Goal: Task Accomplishment & Management: Manage account settings

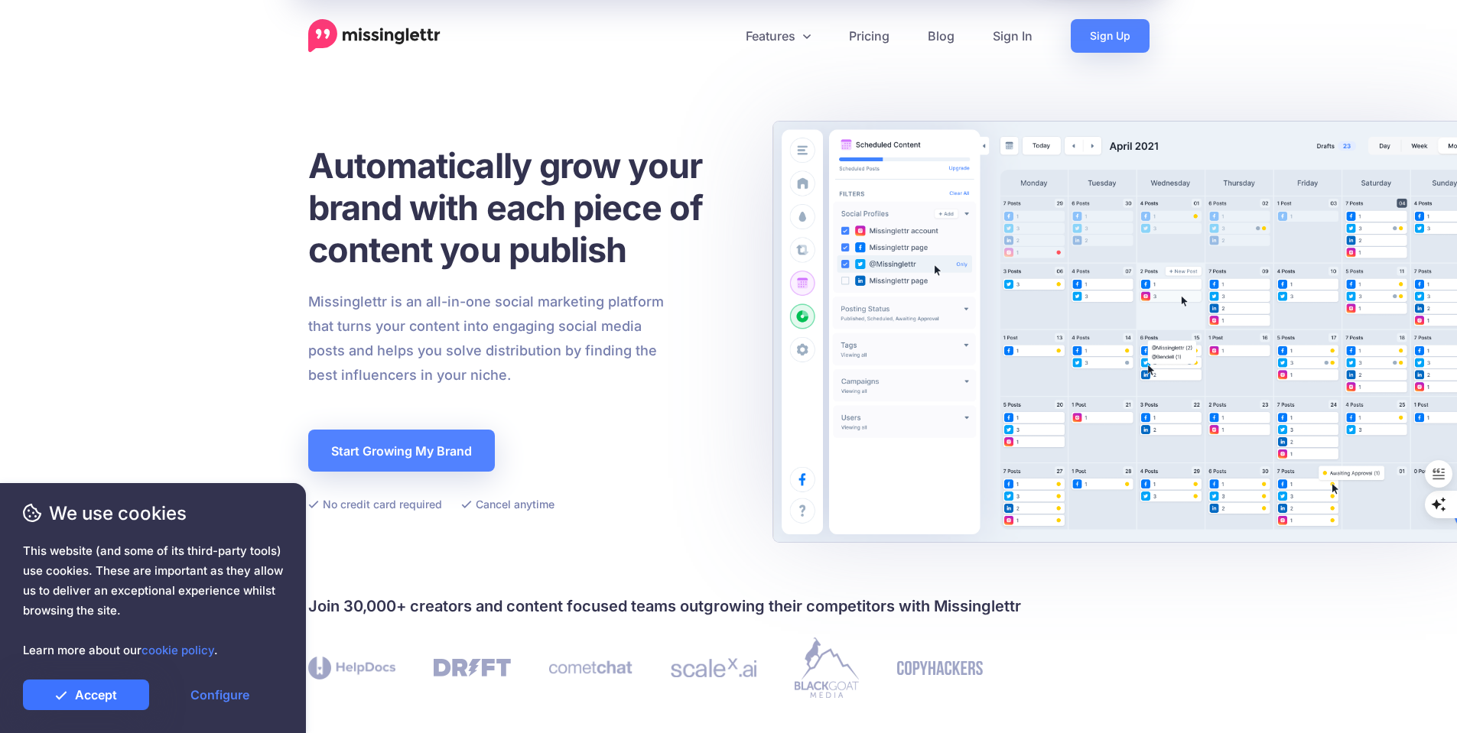
drag, startPoint x: 103, startPoint y: 695, endPoint x: 112, endPoint y: 689, distance: 11.0
click at [103, 695] on link "Accept" at bounding box center [86, 695] width 126 height 31
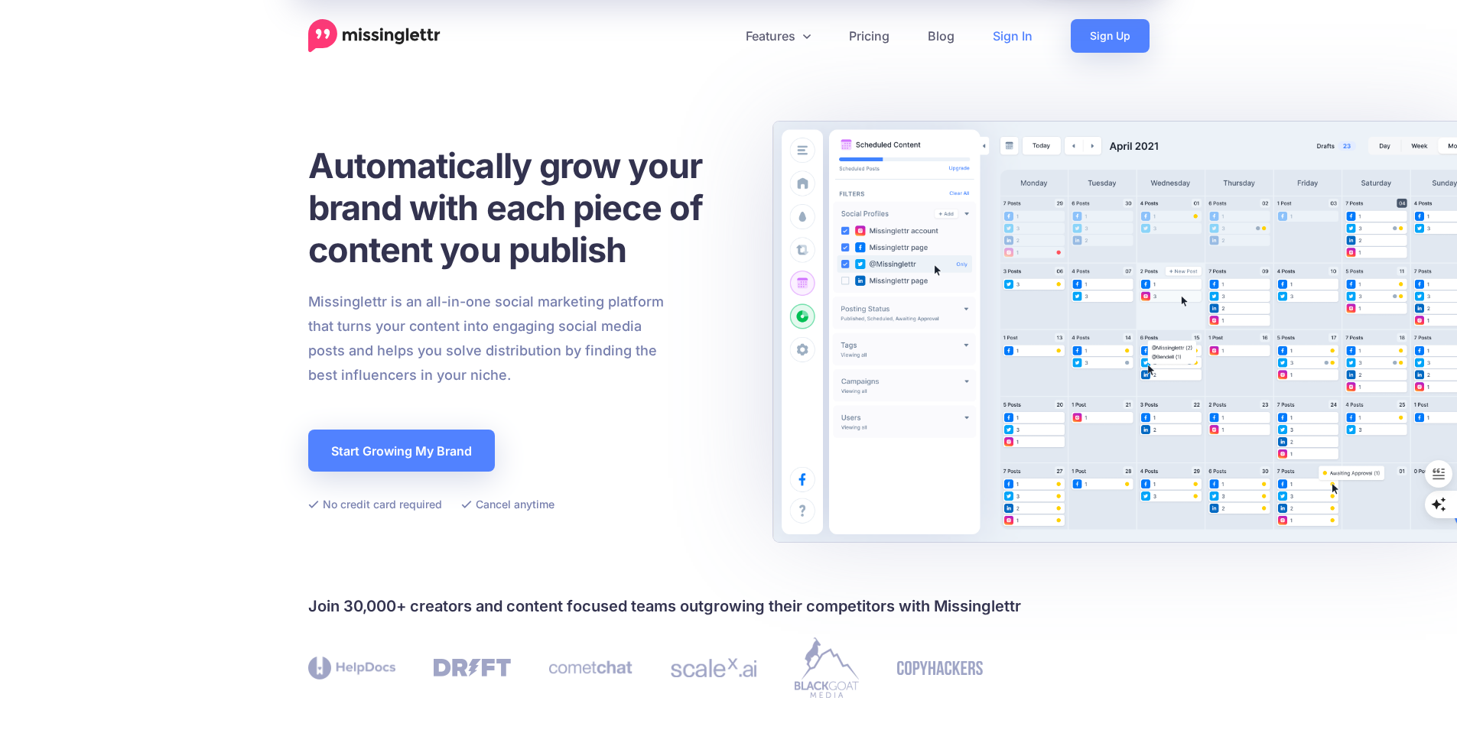
click at [1011, 42] on link "Sign In" at bounding box center [1012, 36] width 78 height 34
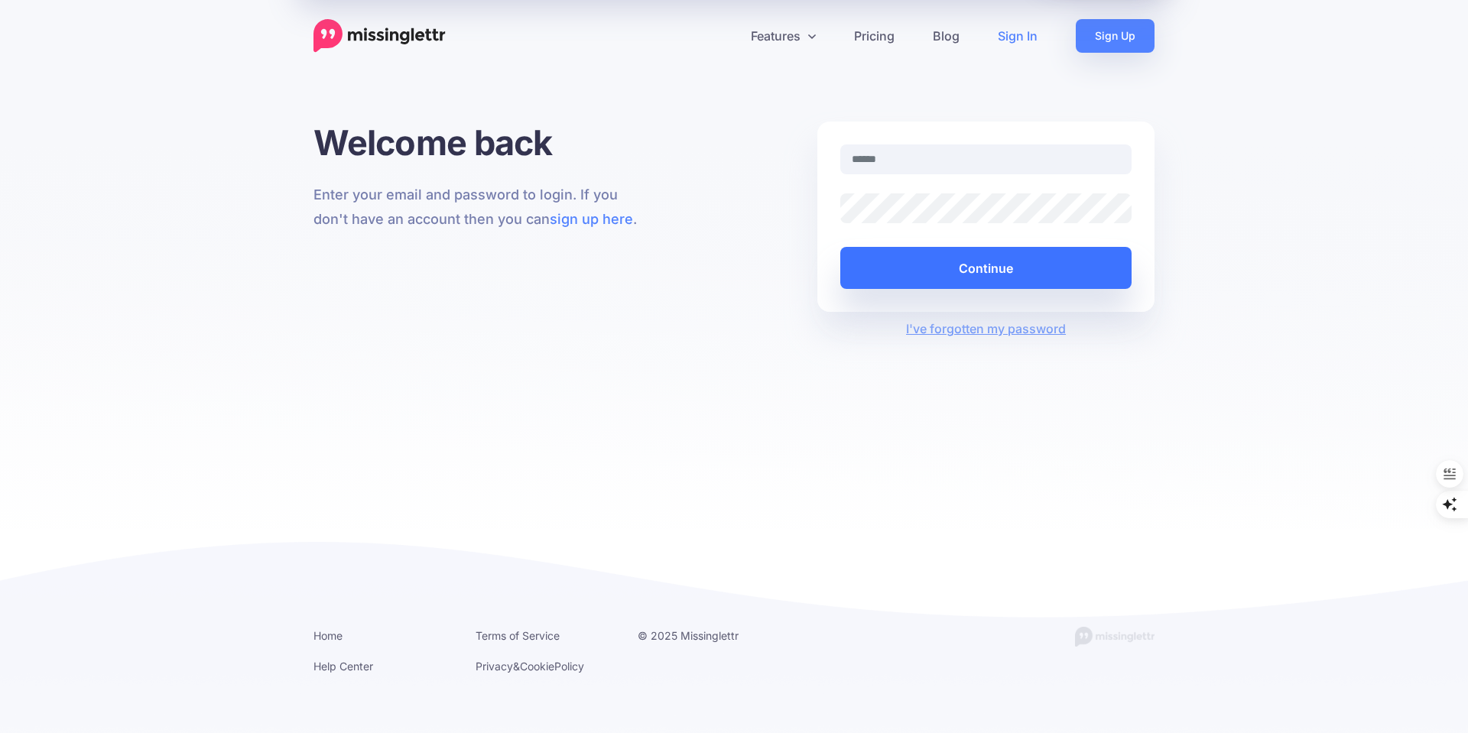
type input "**********"
click at [964, 270] on button "Continue" at bounding box center [985, 268] width 291 height 42
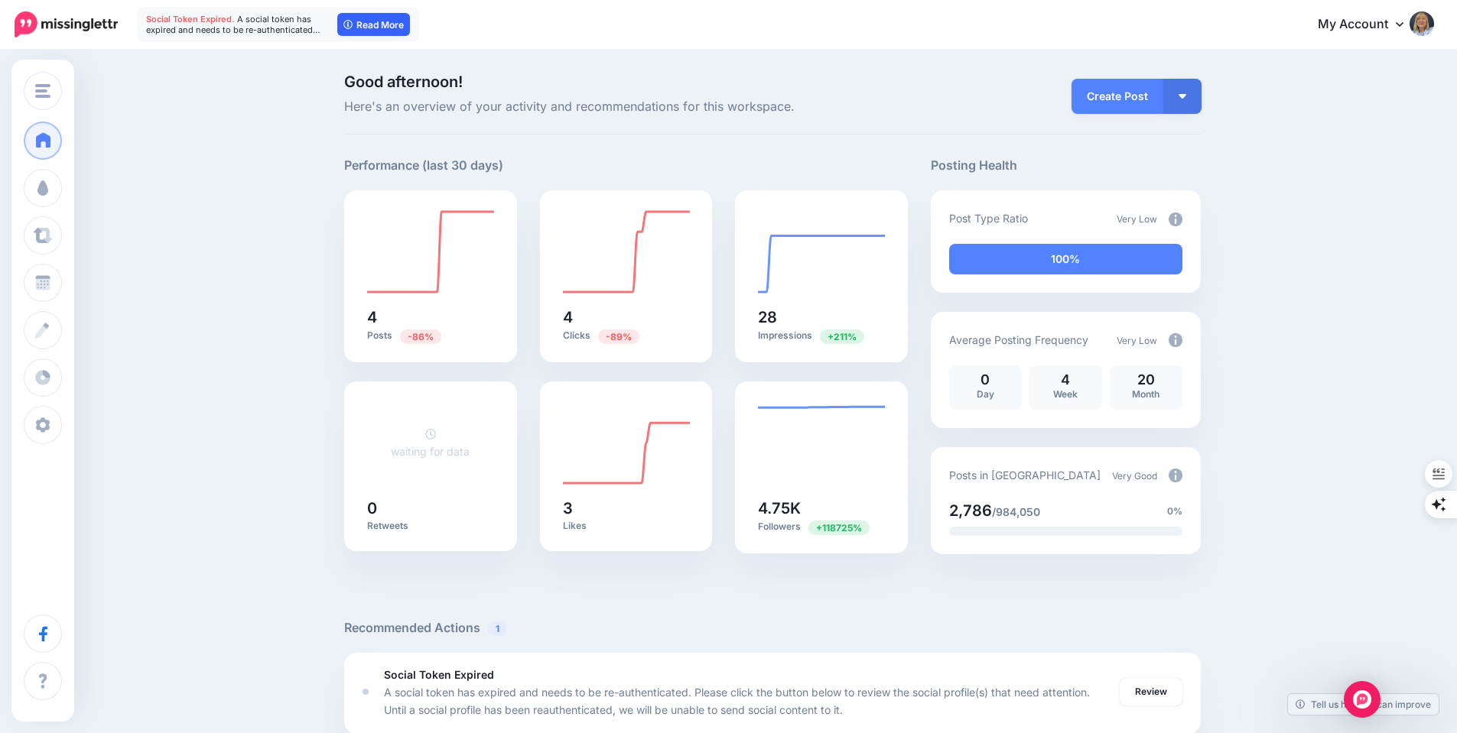
click at [373, 21] on link "Read More" at bounding box center [373, 24] width 73 height 23
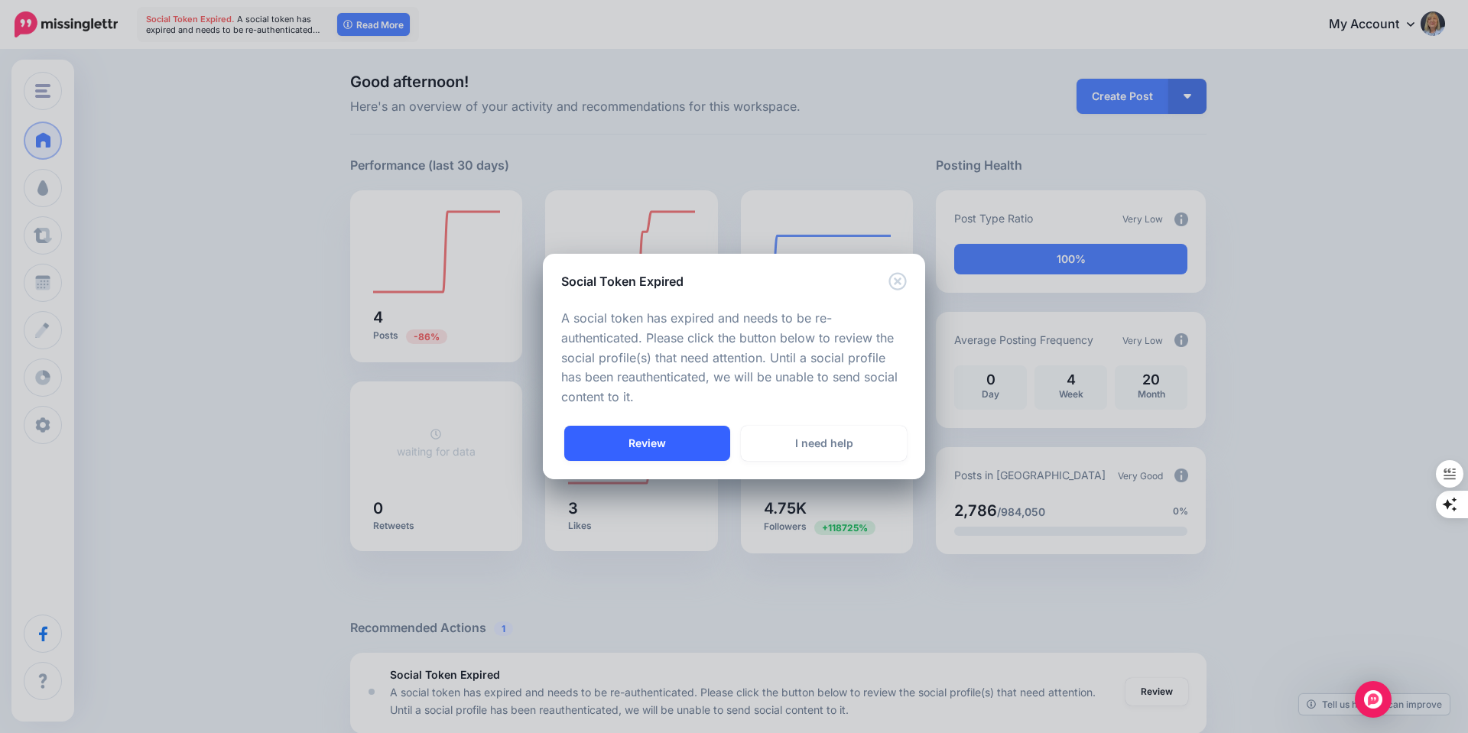
click at [681, 445] on link "Review" at bounding box center [647, 443] width 166 height 35
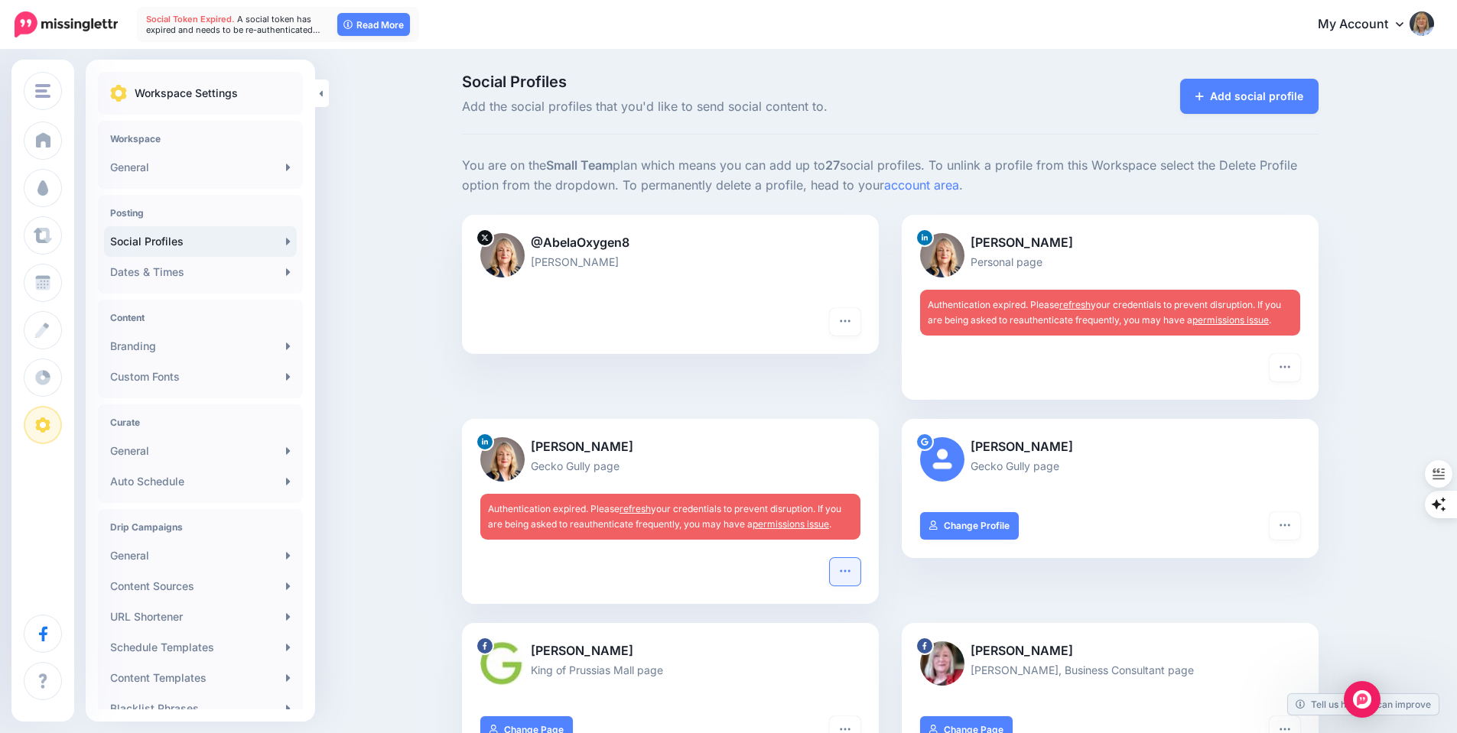
click at [842, 569] on button "button" at bounding box center [845, 572] width 31 height 28
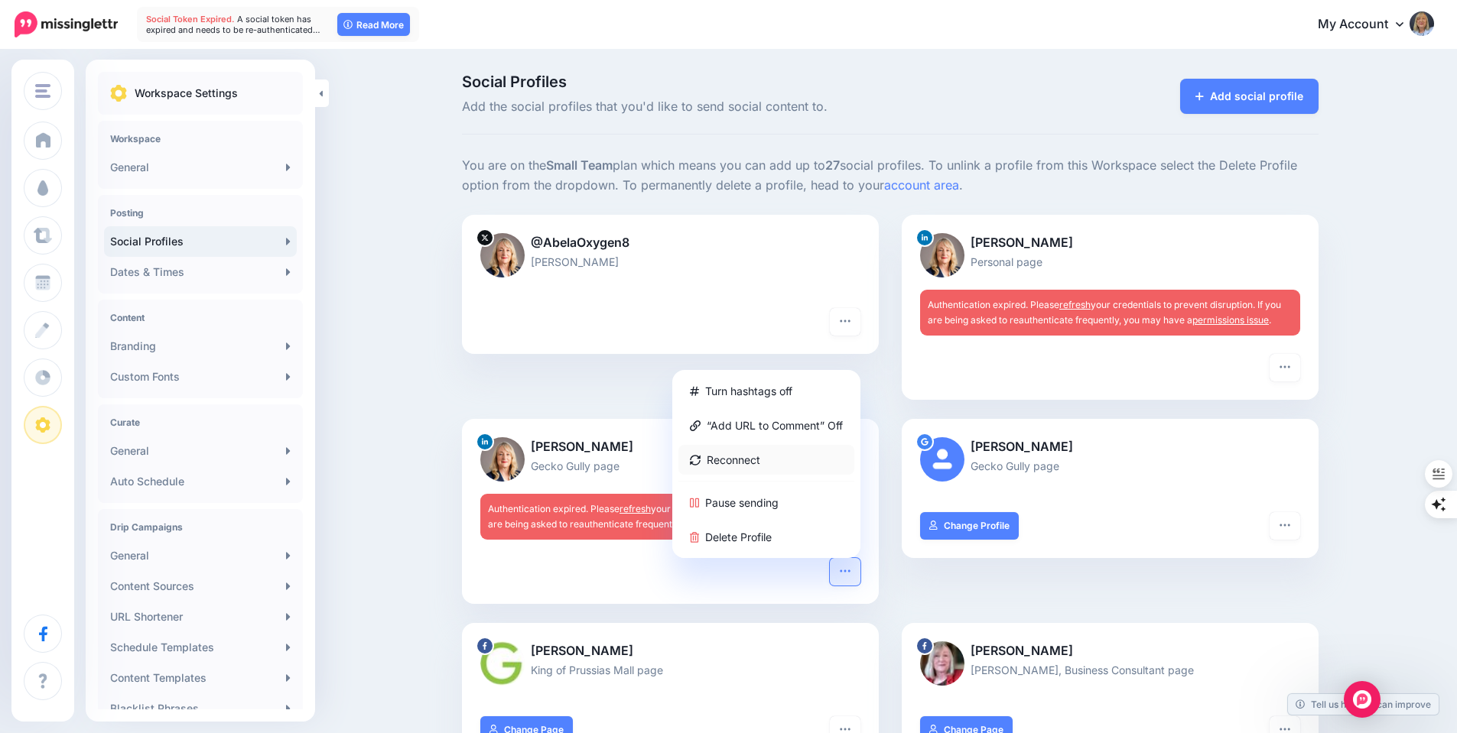
click at [733, 463] on link "Reconnect" at bounding box center [766, 460] width 176 height 30
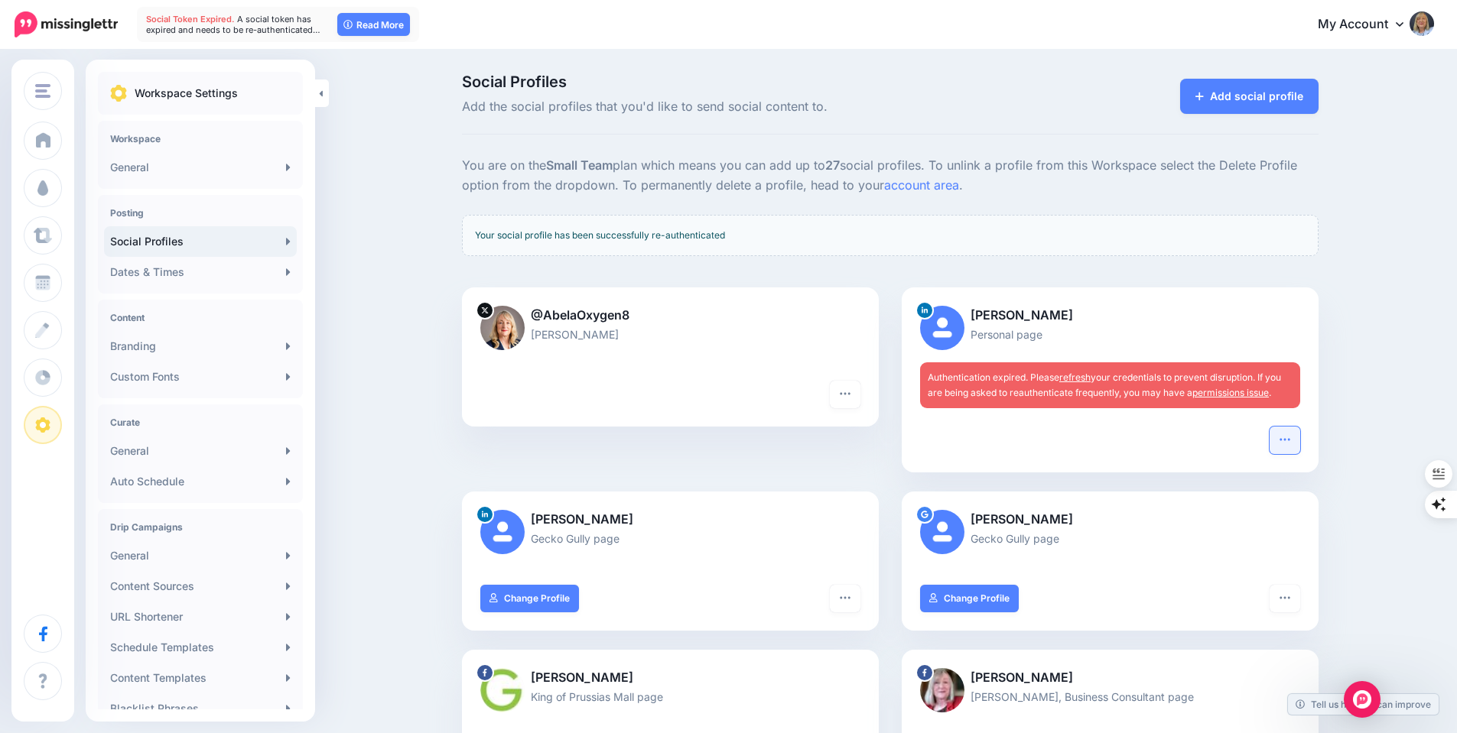
click at [1291, 444] on icon "button" at bounding box center [1285, 440] width 12 height 12
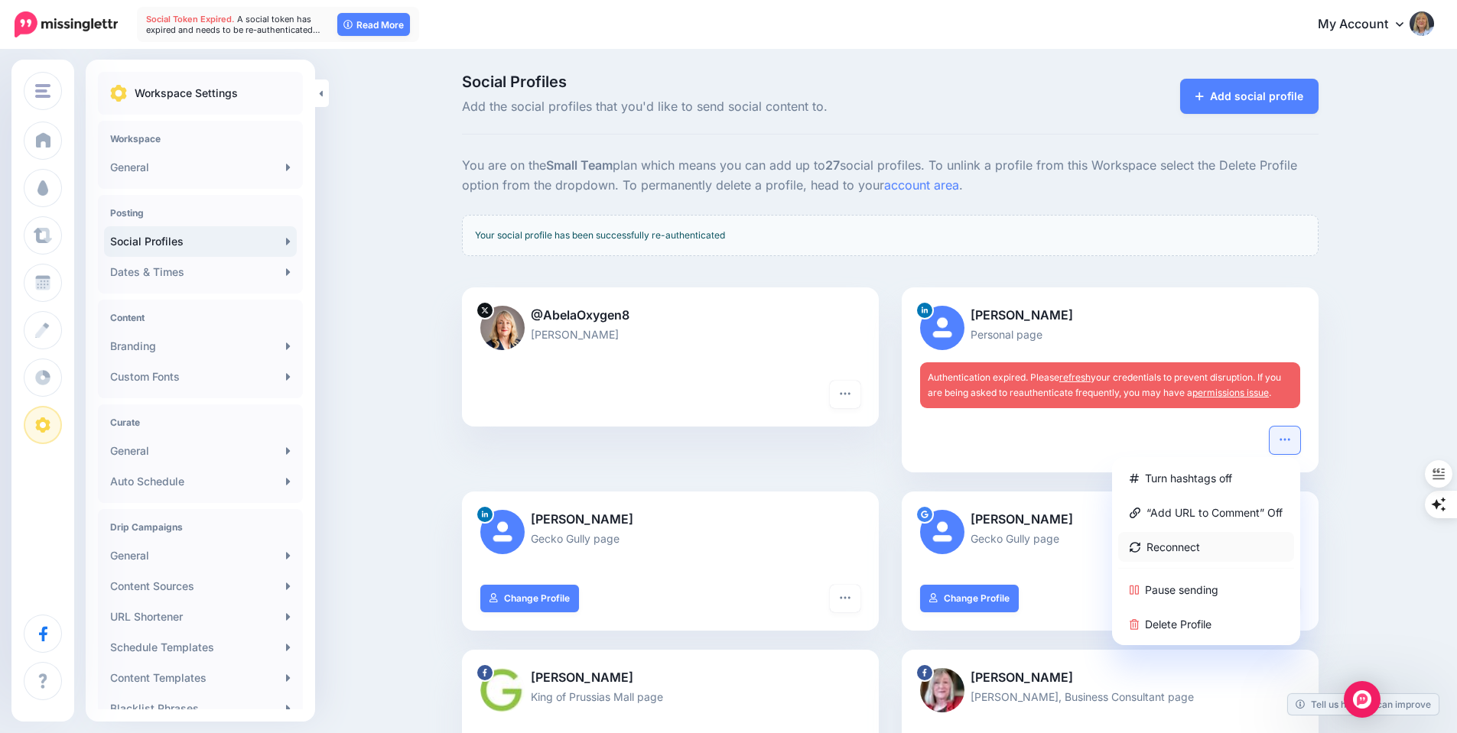
click at [1181, 546] on link "Reconnect" at bounding box center [1206, 547] width 176 height 30
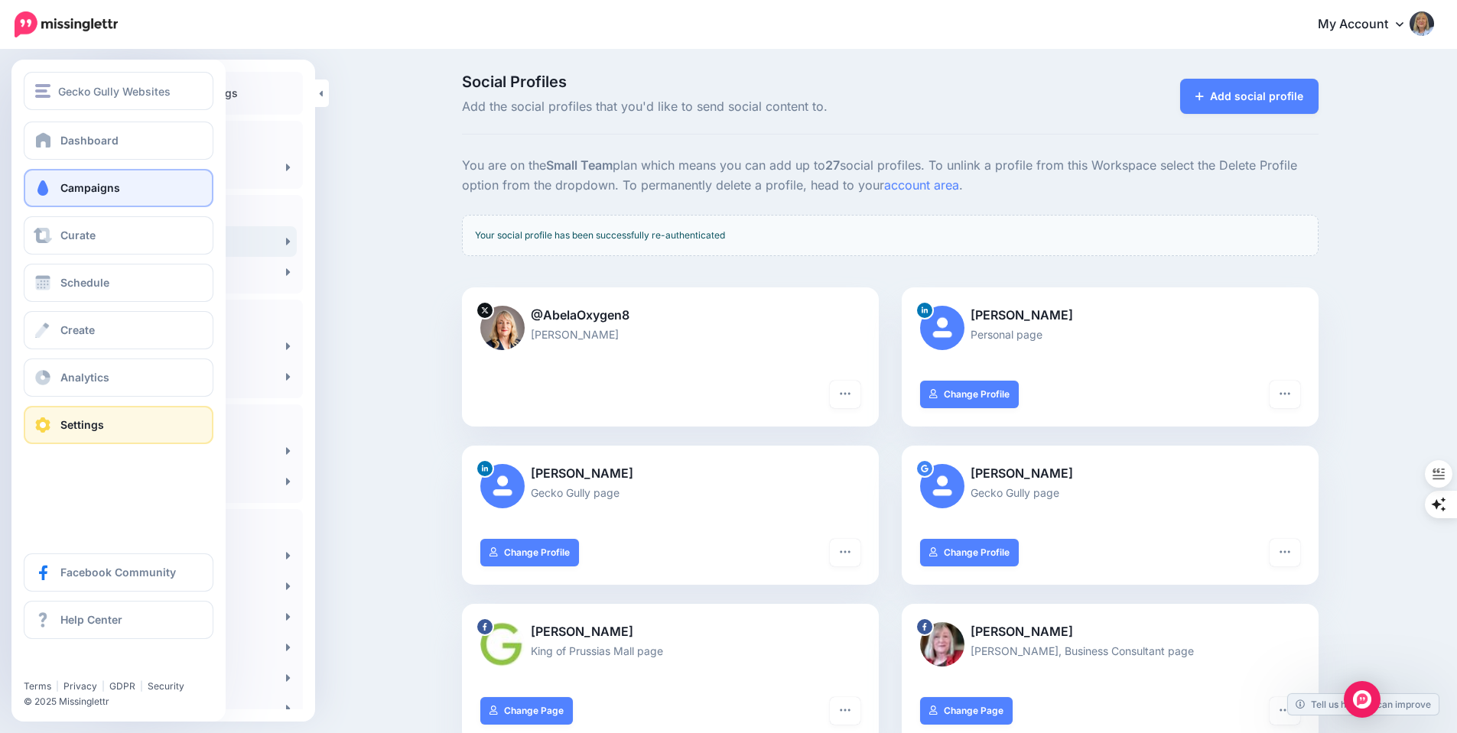
click at [89, 197] on link "Campaigns" at bounding box center [119, 188] width 190 height 38
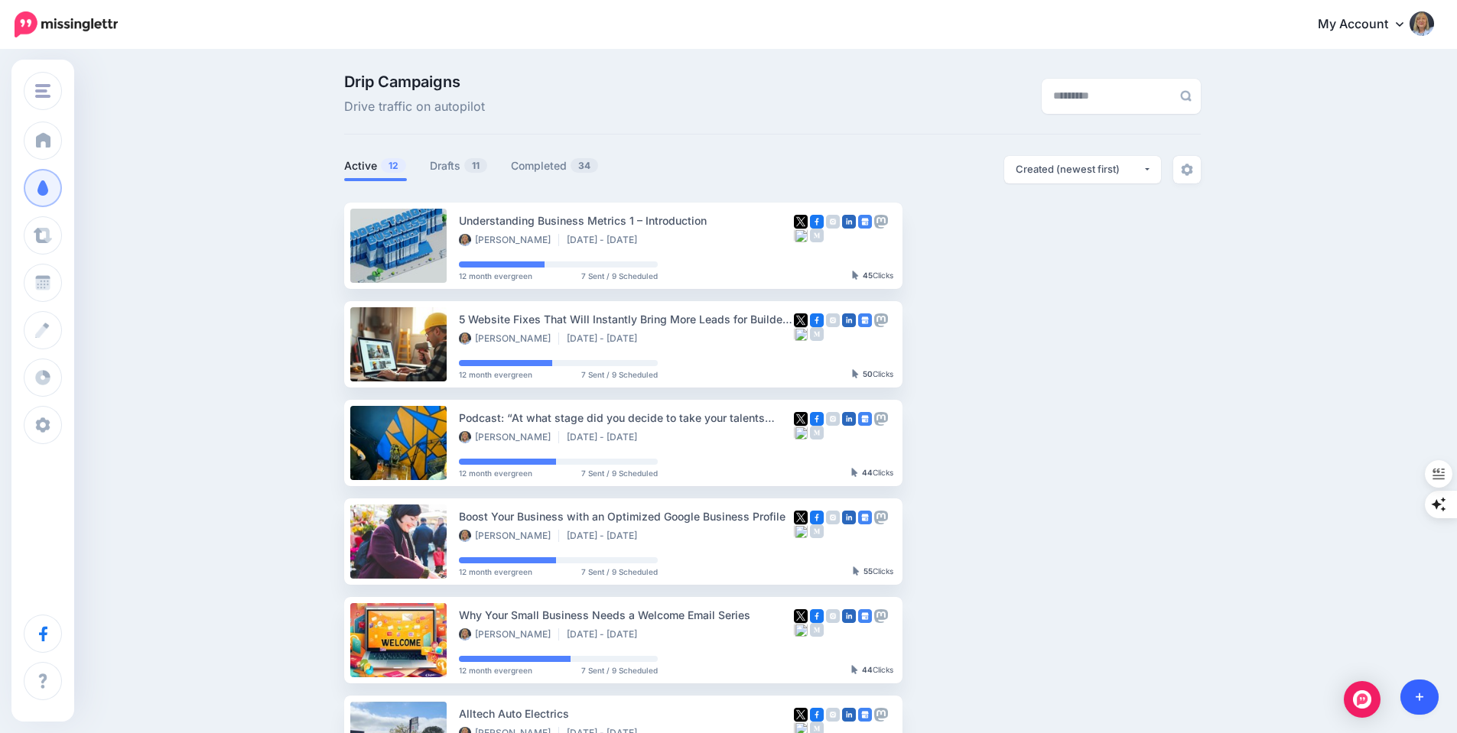
click at [1426, 693] on link at bounding box center [1419, 697] width 39 height 35
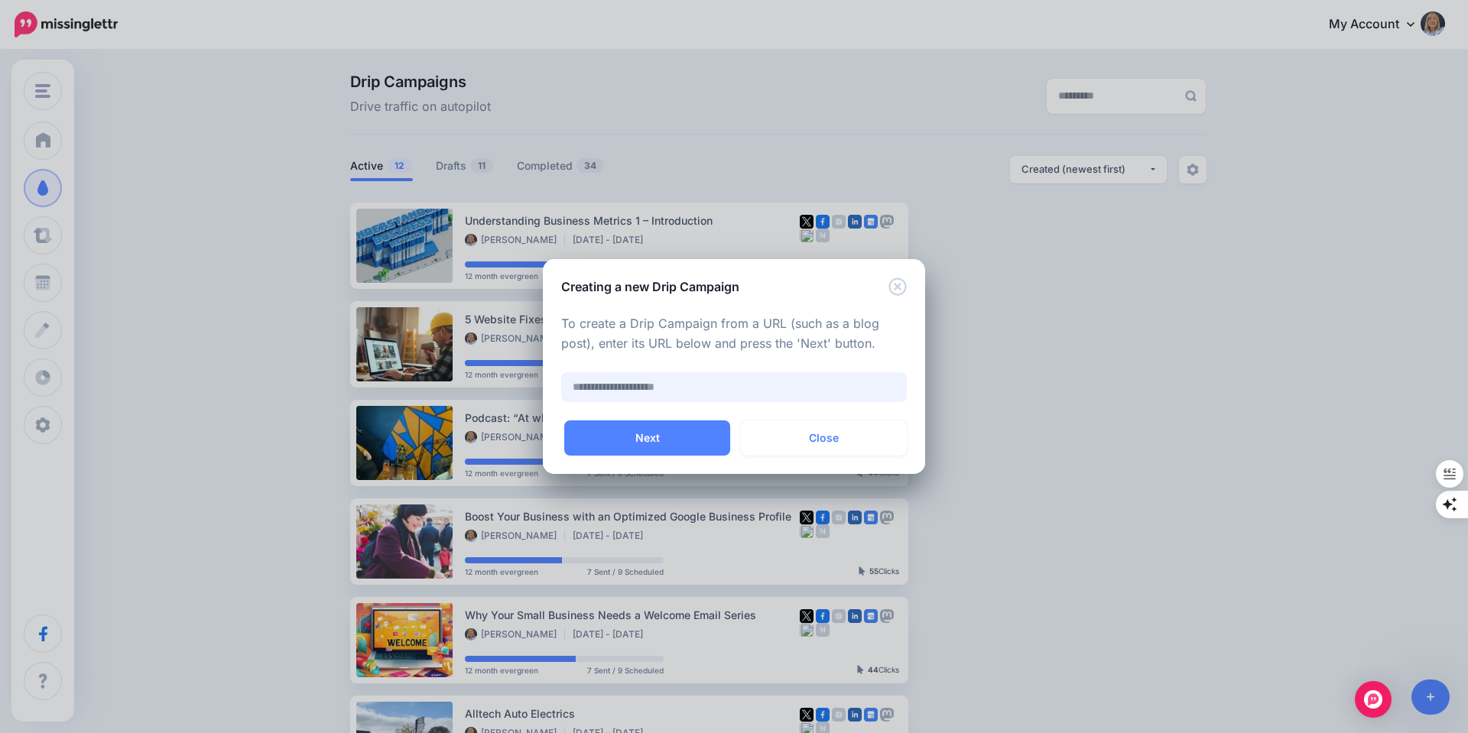
paste input "**********"
type input "**********"
click at [625, 443] on button "Next" at bounding box center [647, 438] width 166 height 35
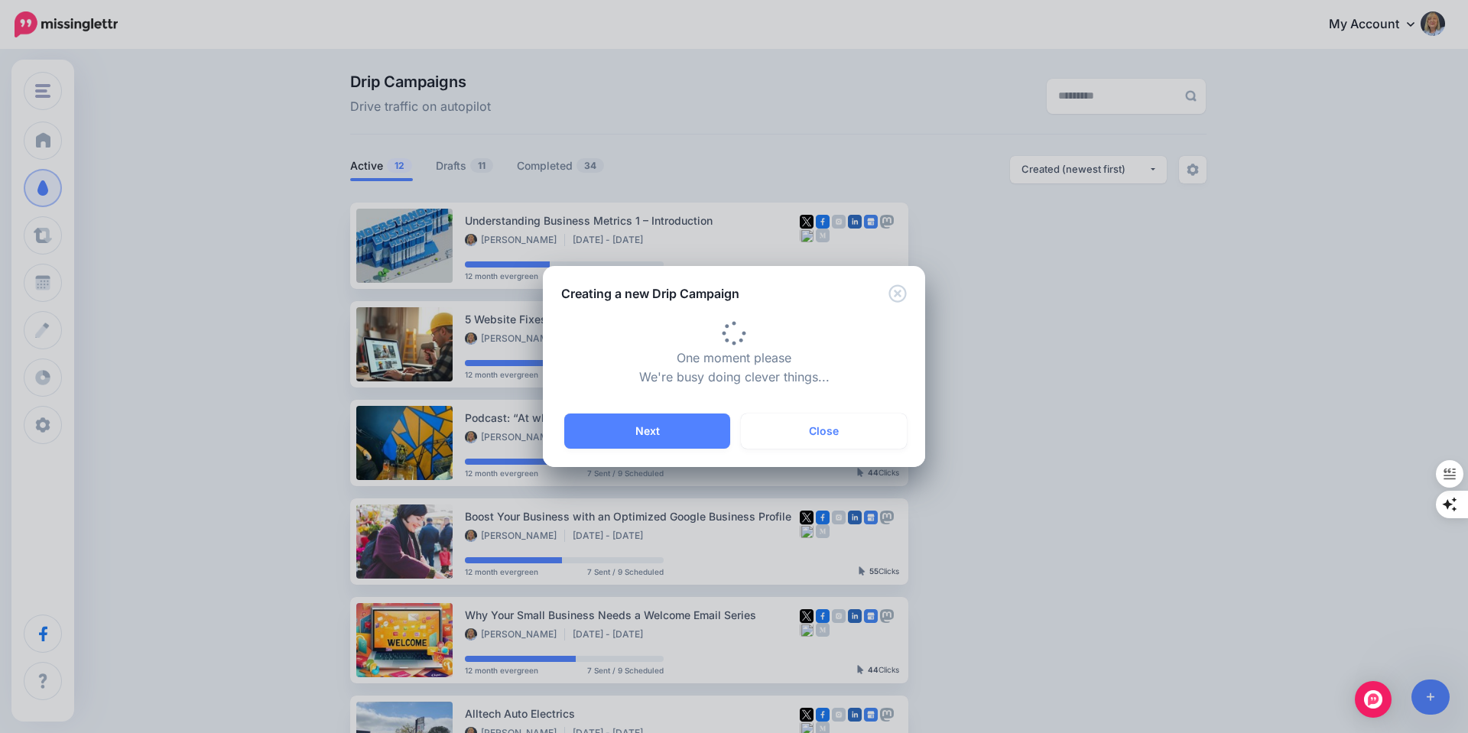
type input "**********"
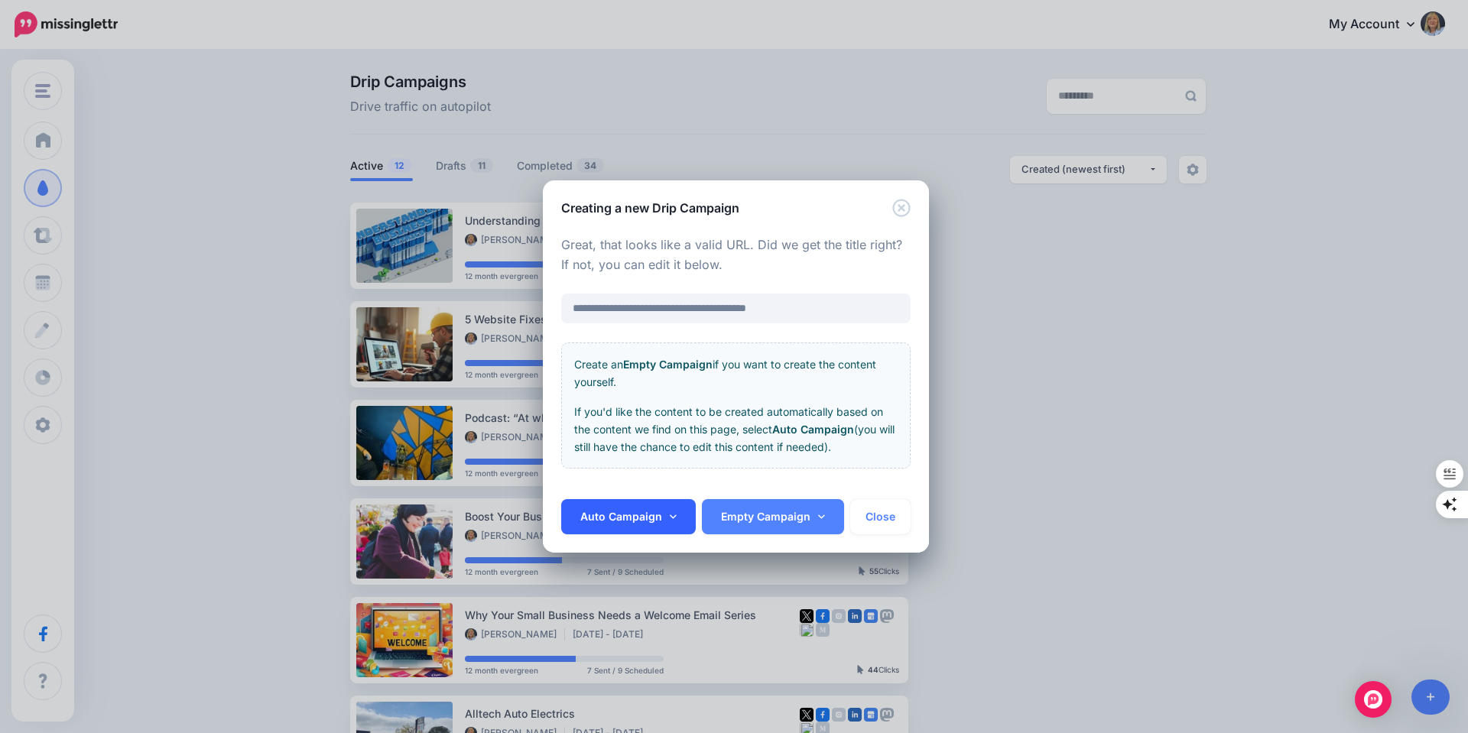
click at [629, 520] on link "Auto Campaign" at bounding box center [628, 516] width 135 height 35
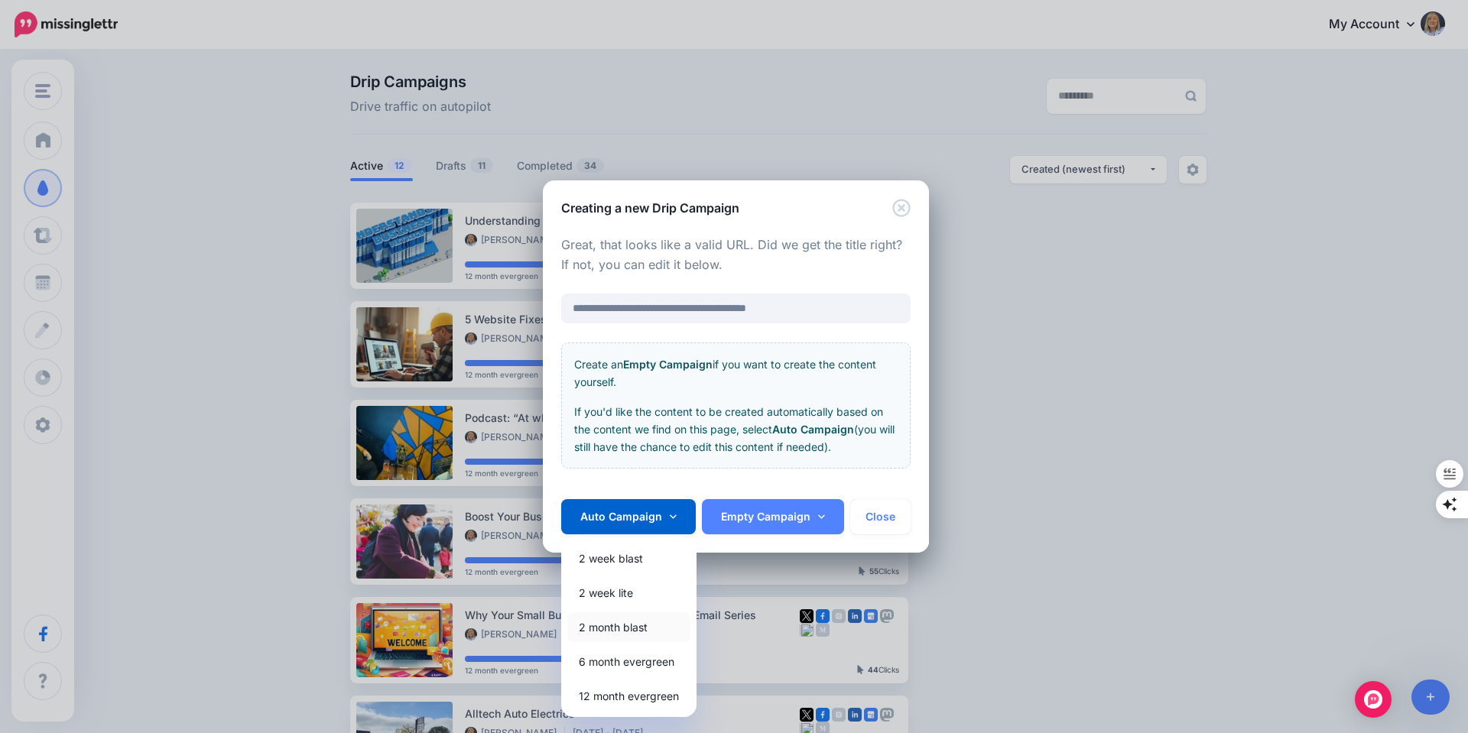
click at [606, 626] on link "2 month blast" at bounding box center [628, 628] width 123 height 30
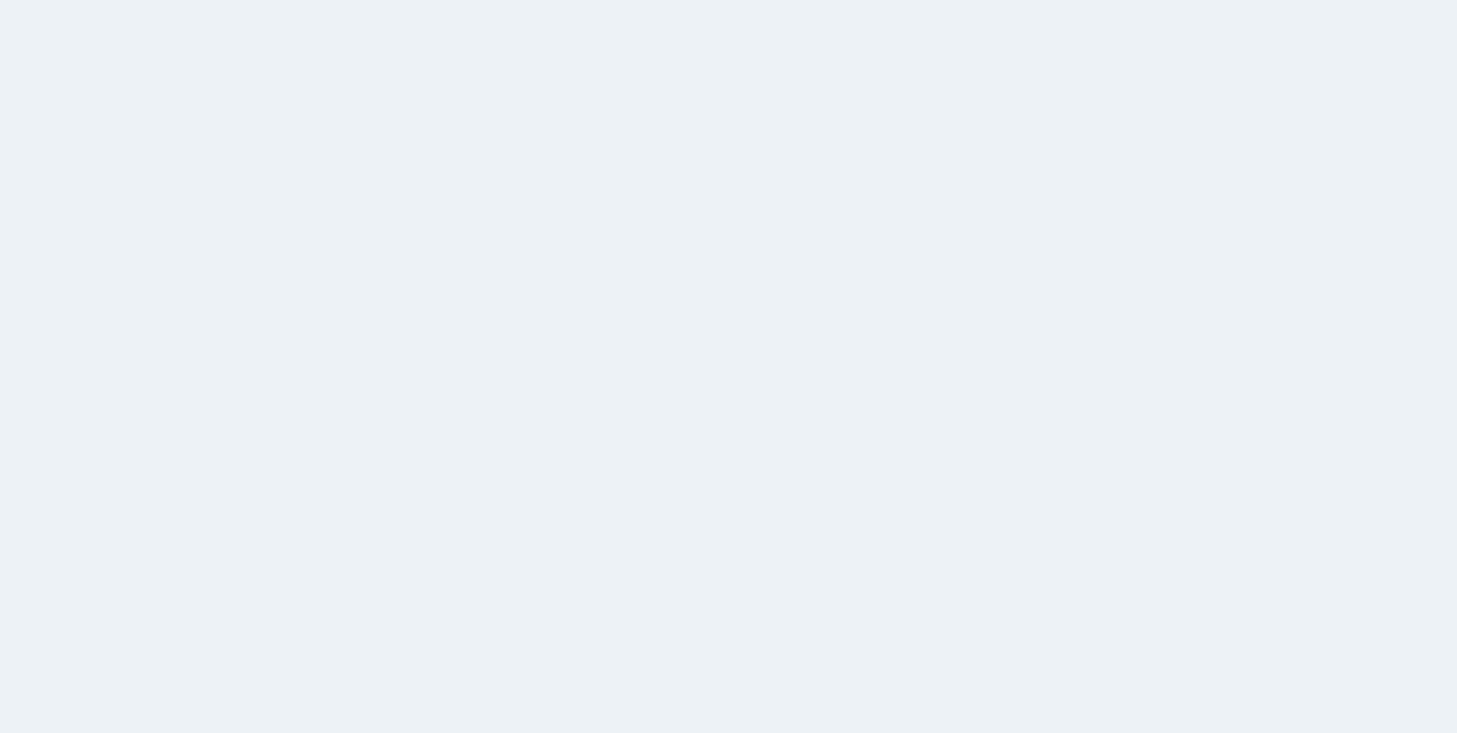
click at [625, 445] on span "PRO TIP Content that has at least 2,000 words receives on average 20% more clic…" at bounding box center [772, 457] width 856 height 509
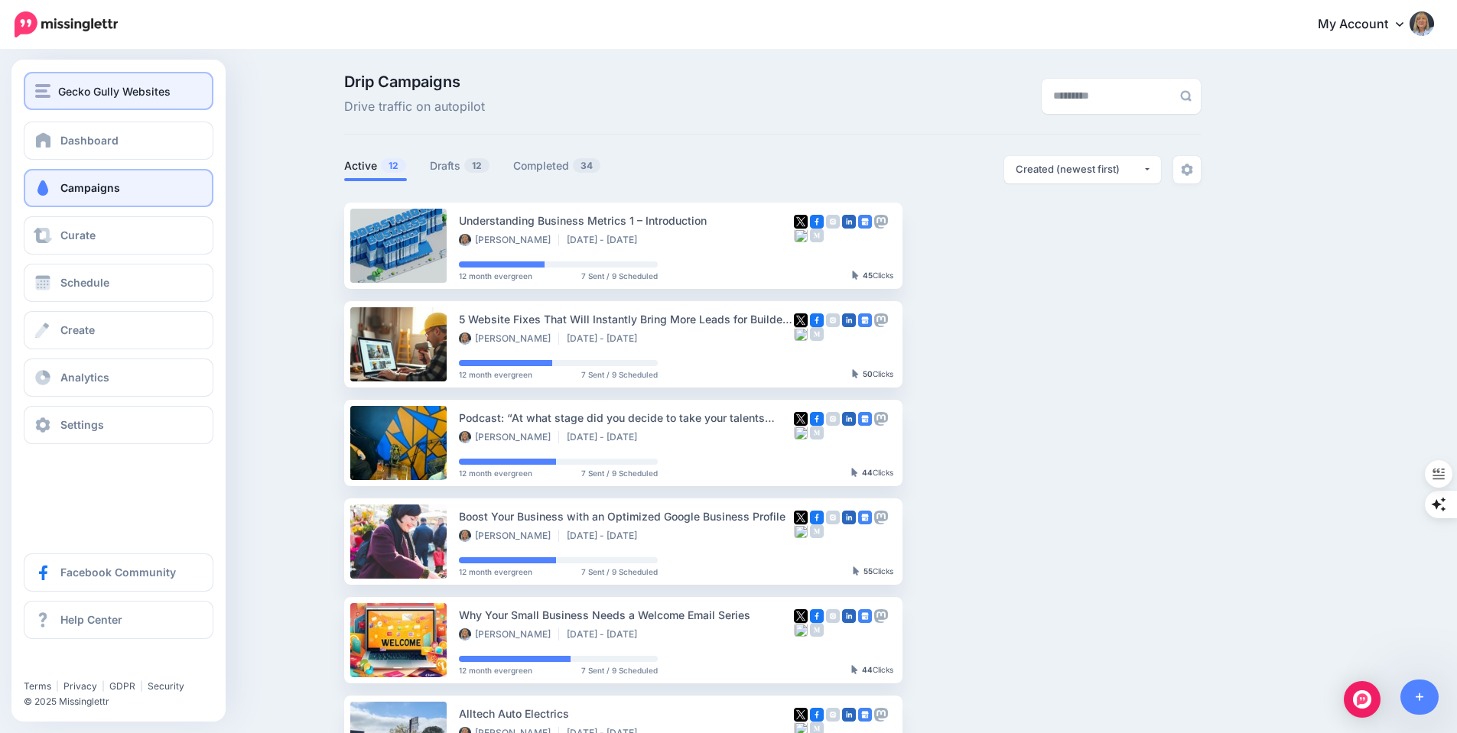
click at [43, 88] on img "button" at bounding box center [42, 91] width 15 height 14
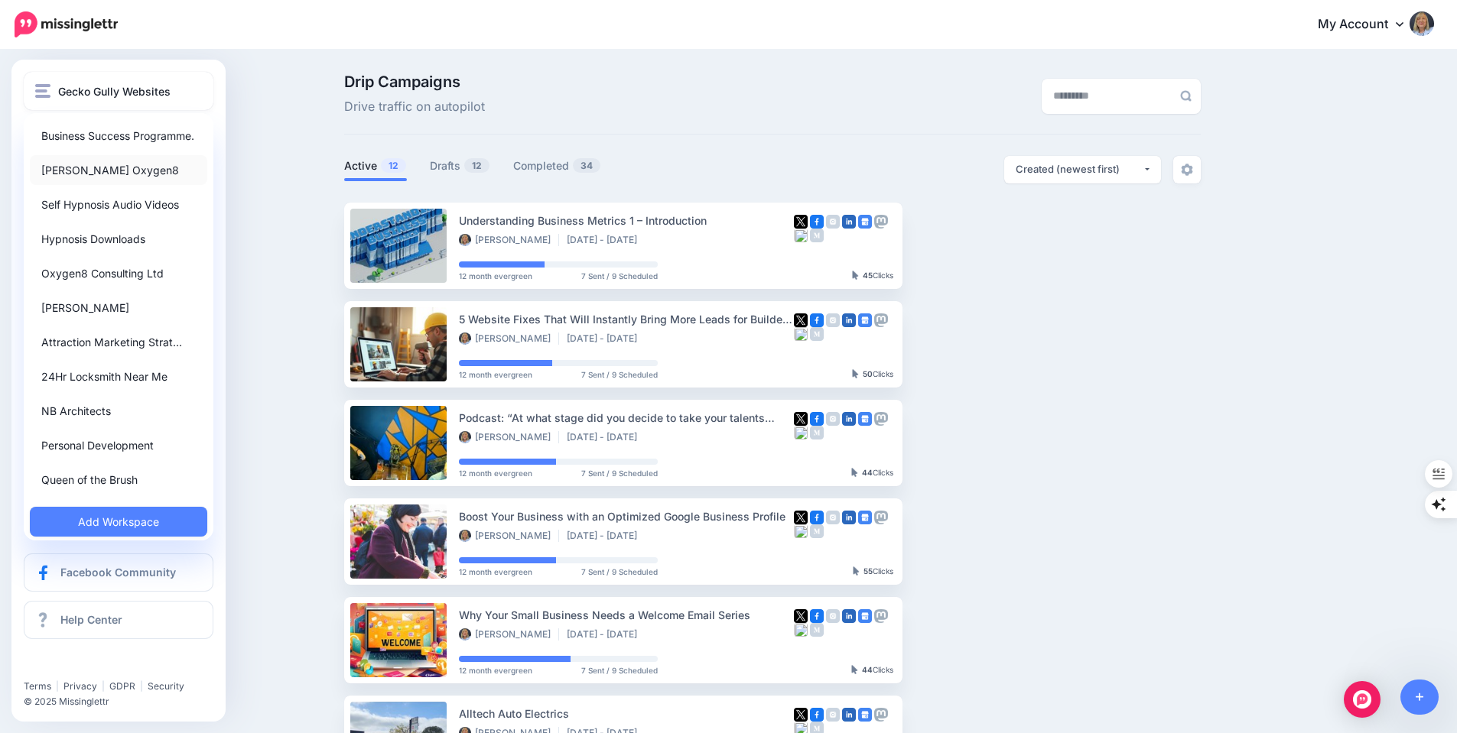
scroll to position [104, 0]
click at [91, 473] on link "Queen of the Brush" at bounding box center [118, 478] width 177 height 30
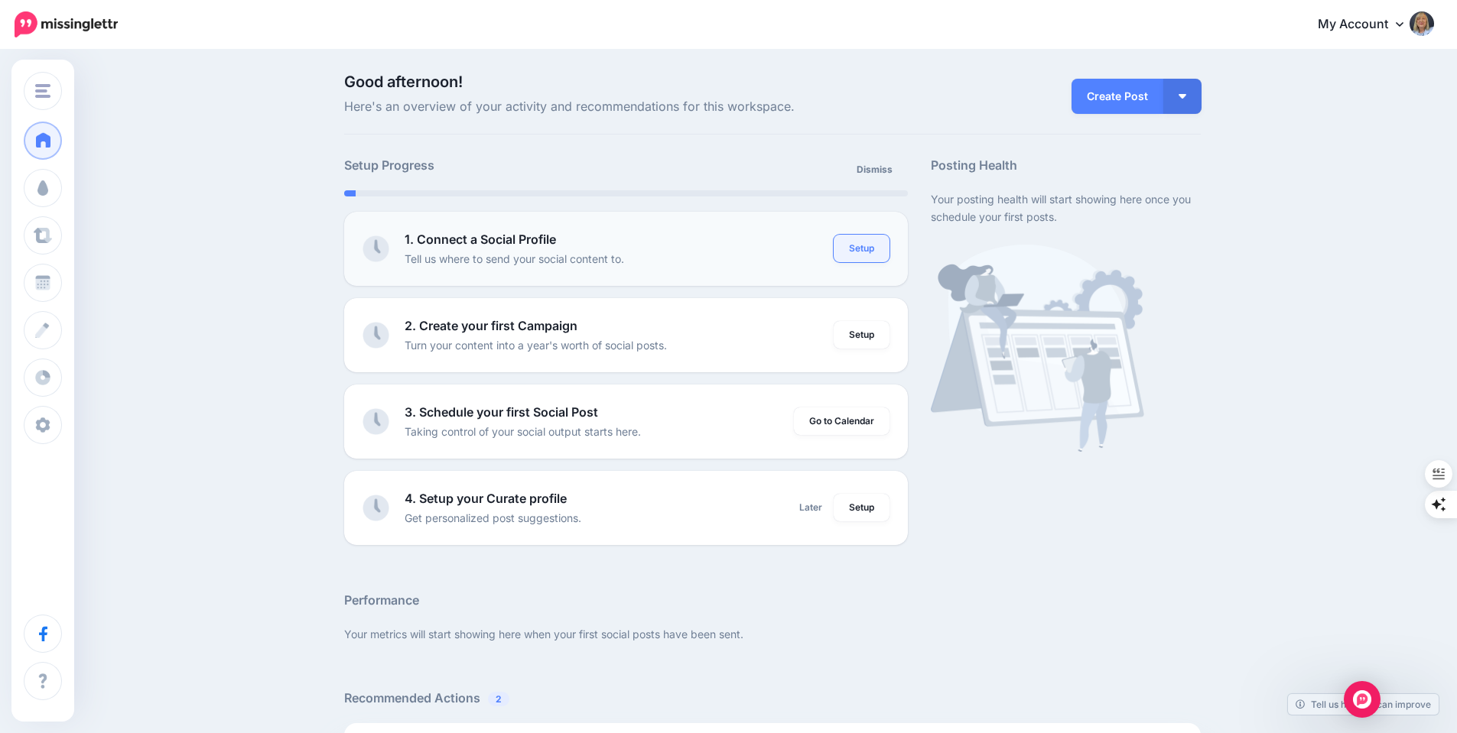
click at [860, 255] on link "Setup" at bounding box center [861, 249] width 56 height 28
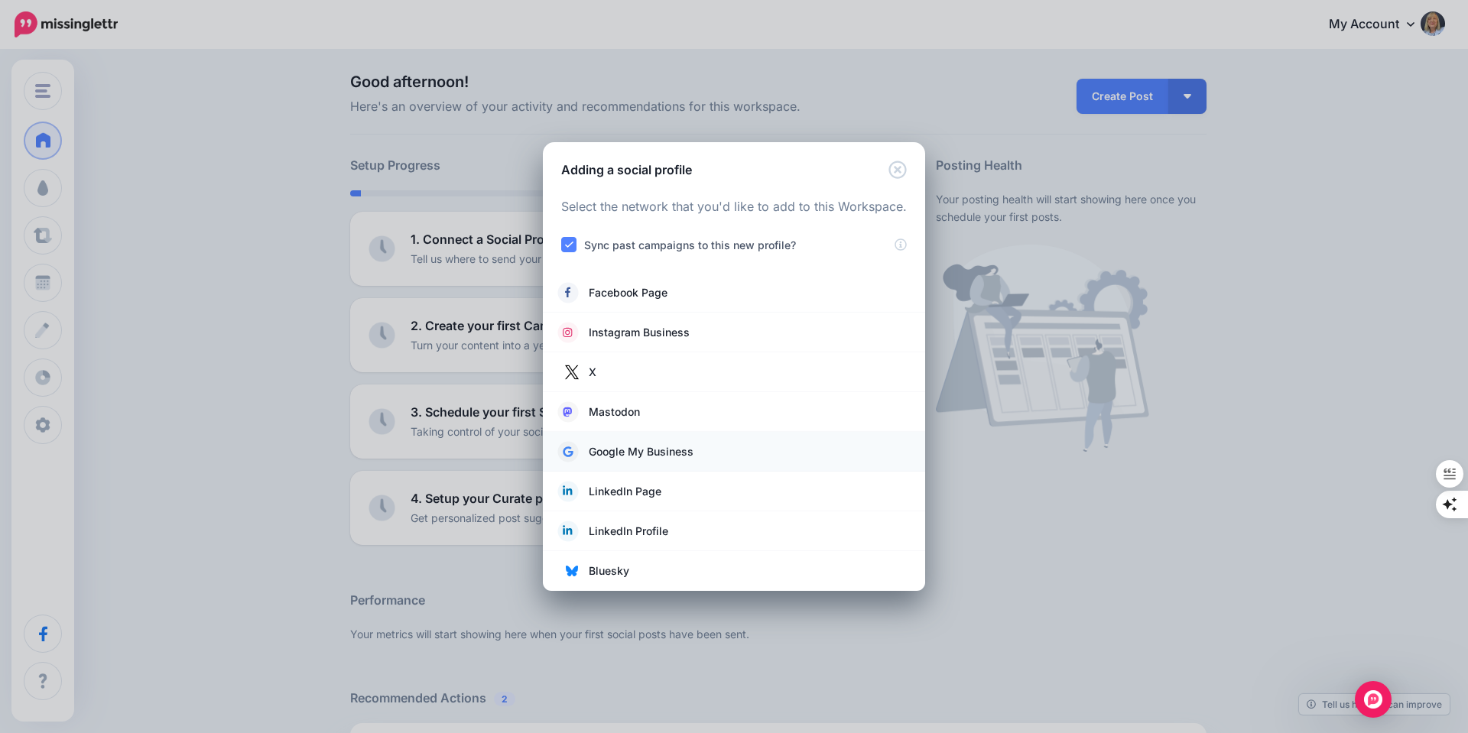
click at [633, 453] on span "Google My Business" at bounding box center [641, 452] width 105 height 18
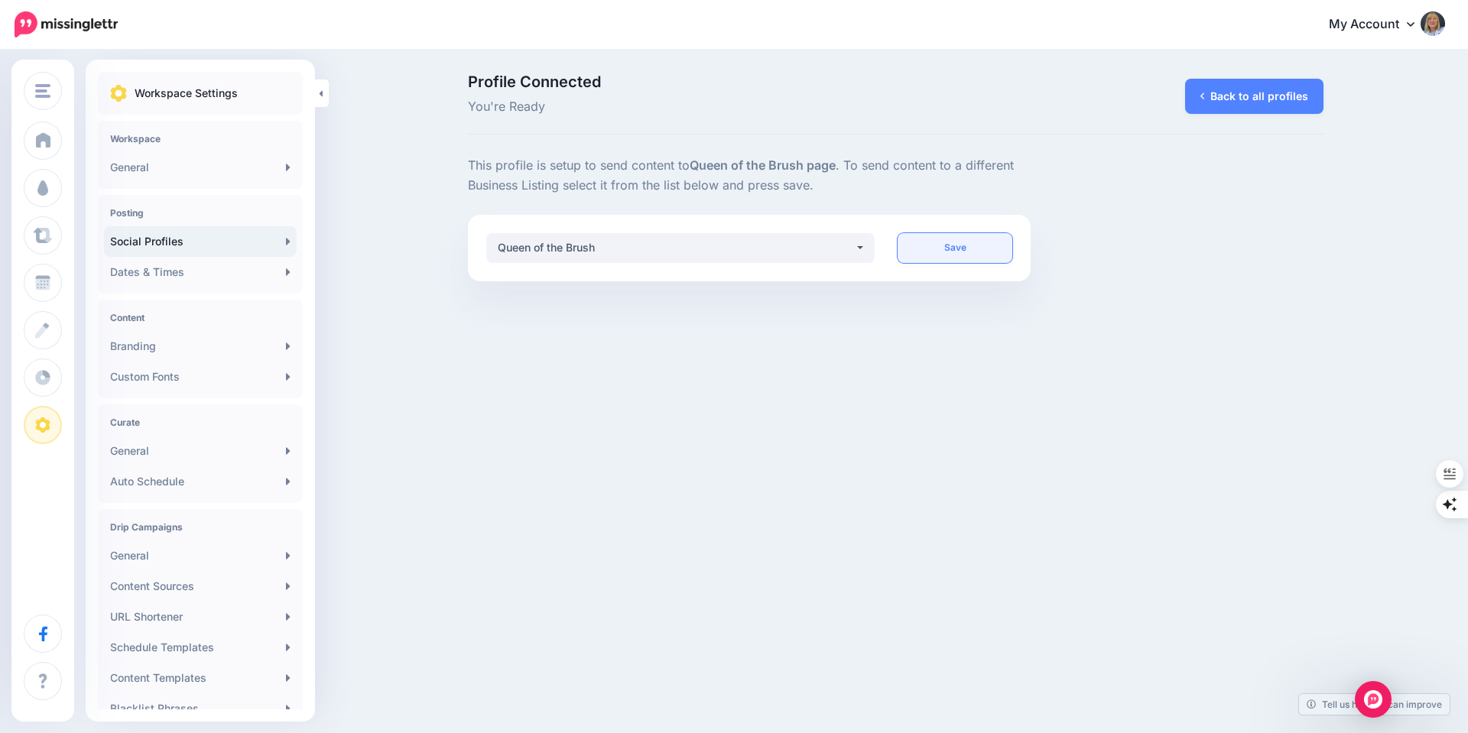
click at [980, 252] on link "Save" at bounding box center [955, 248] width 115 height 30
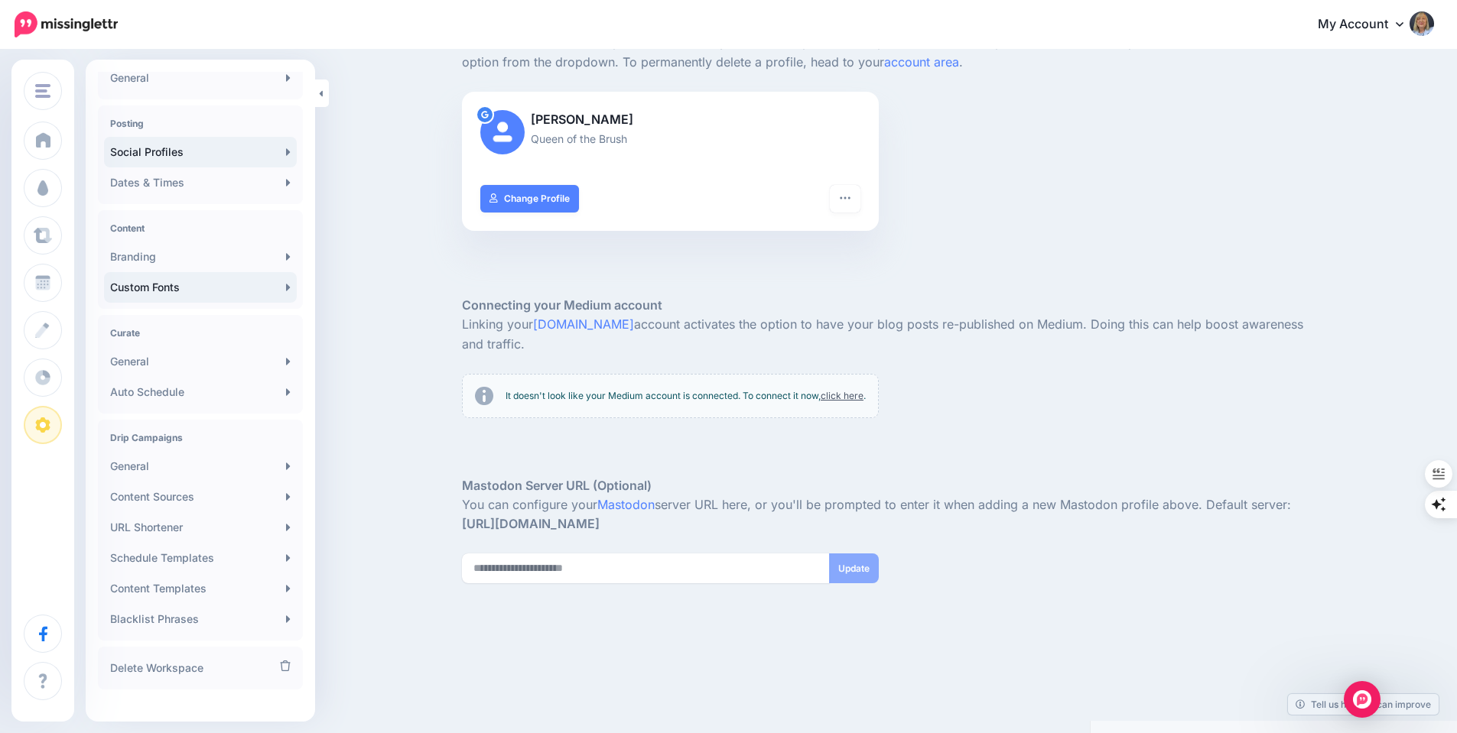
scroll to position [107, 0]
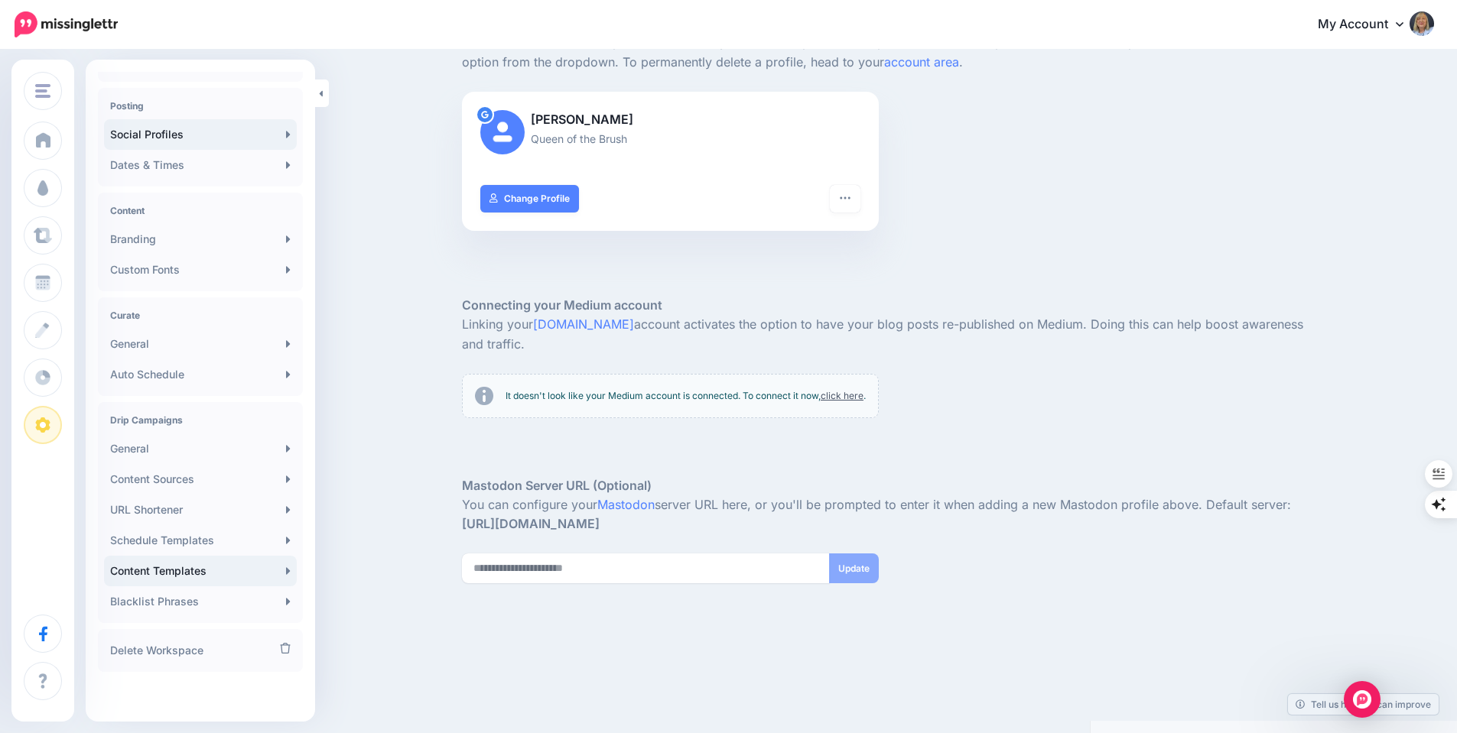
click at [187, 565] on link "Content Templates" at bounding box center [200, 571] width 193 height 31
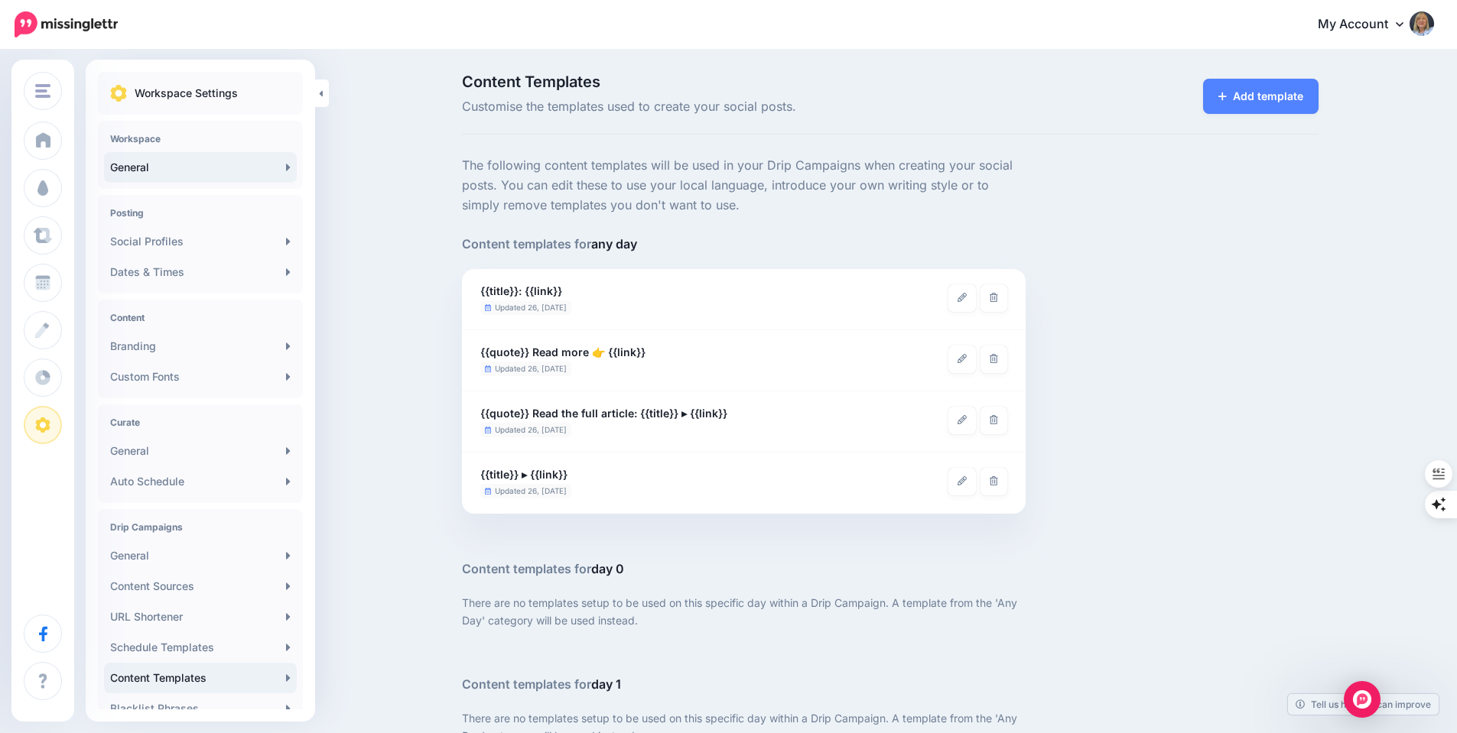
click at [185, 172] on link "General" at bounding box center [200, 167] width 193 height 31
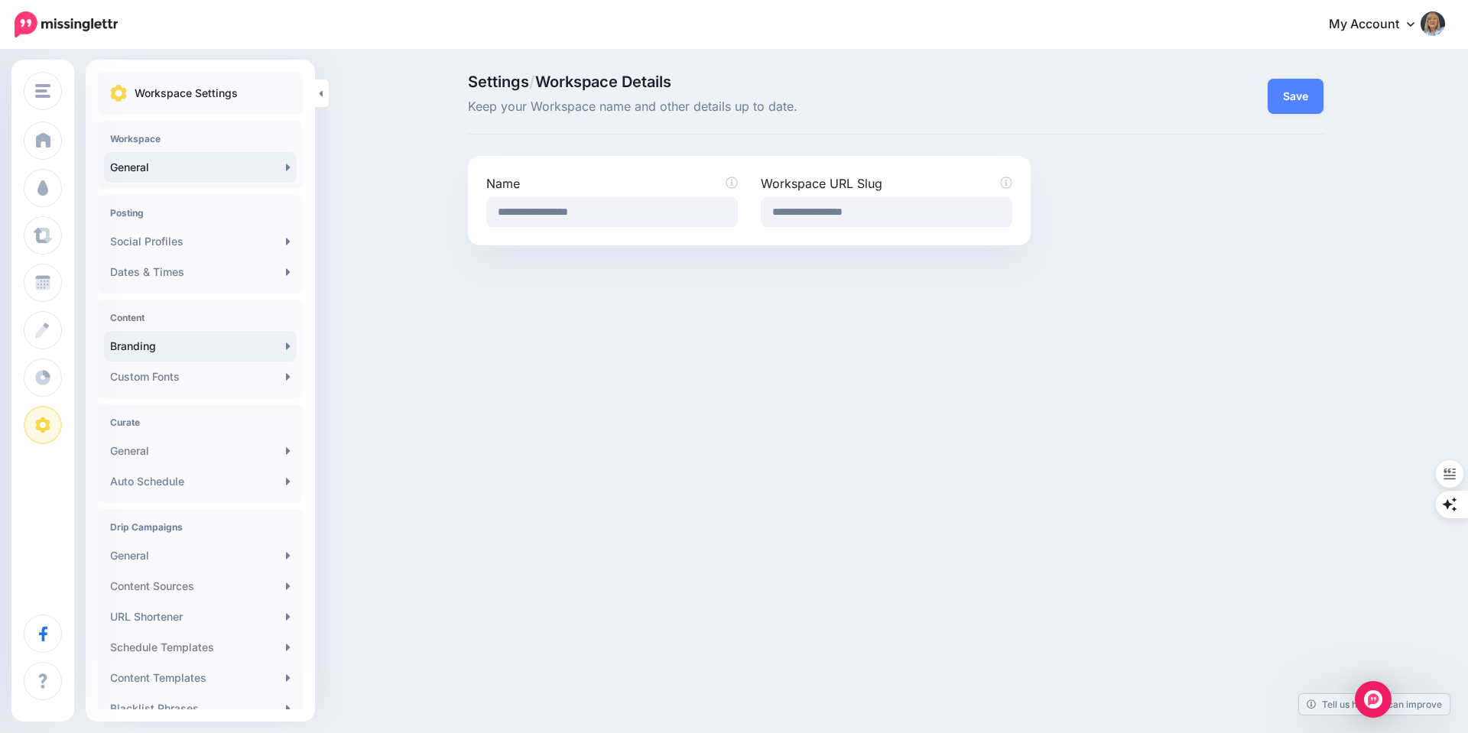
click at [161, 348] on link "Branding" at bounding box center [200, 346] width 193 height 31
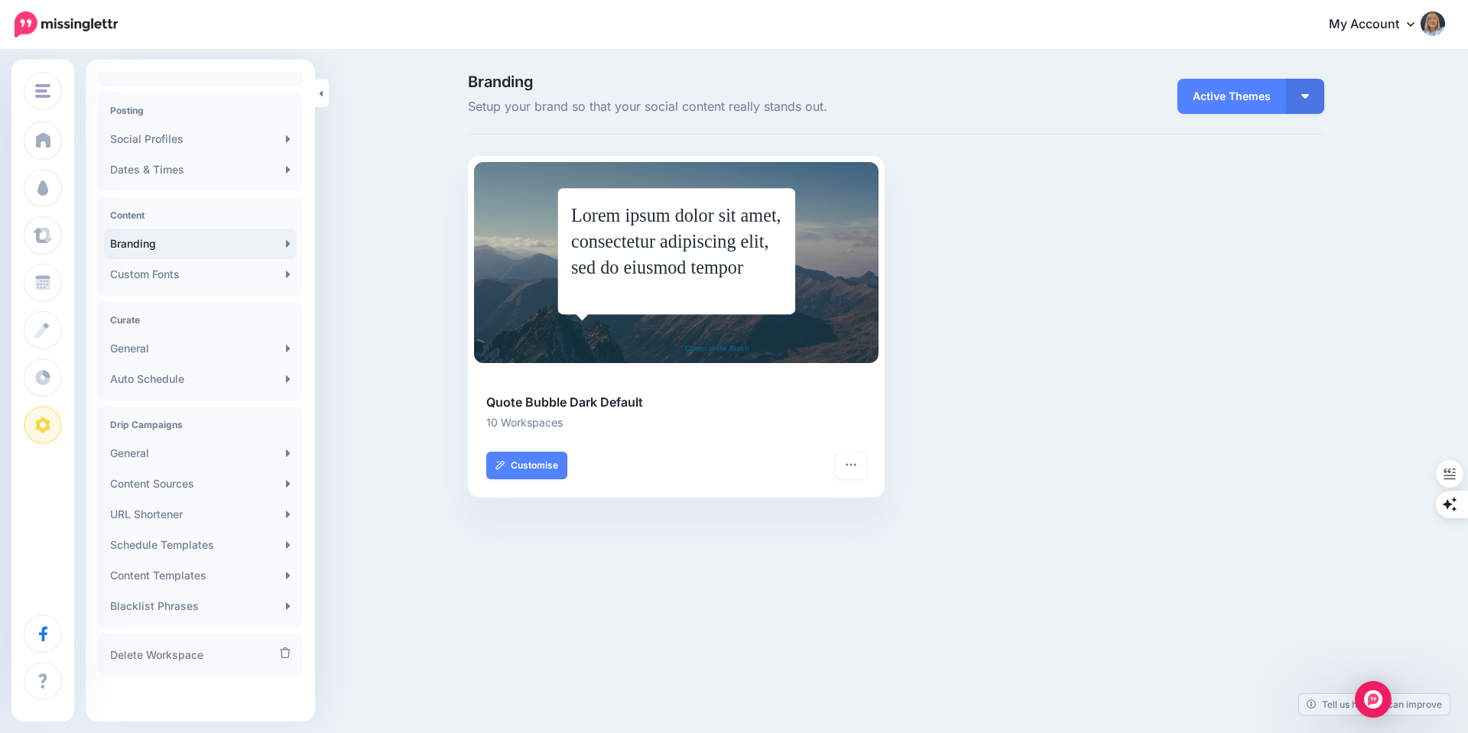
scroll to position [107, 0]
drag, startPoint x: 0, startPoint y: 0, endPoint x: 161, endPoint y: 348, distance: 383.5
click at [161, 348] on link "General" at bounding box center [200, 344] width 193 height 31
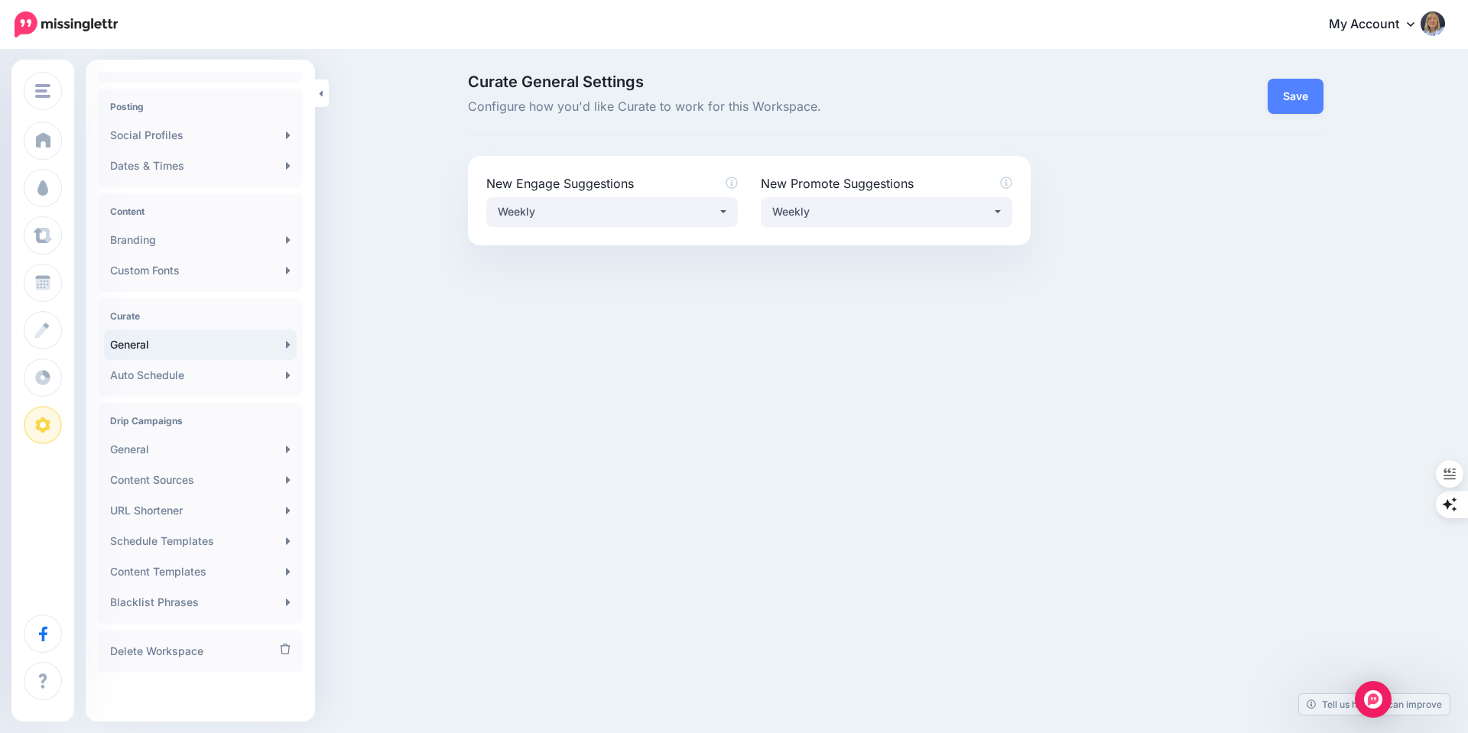
scroll to position [107, 0]
click at [193, 447] on link "General" at bounding box center [200, 449] width 193 height 31
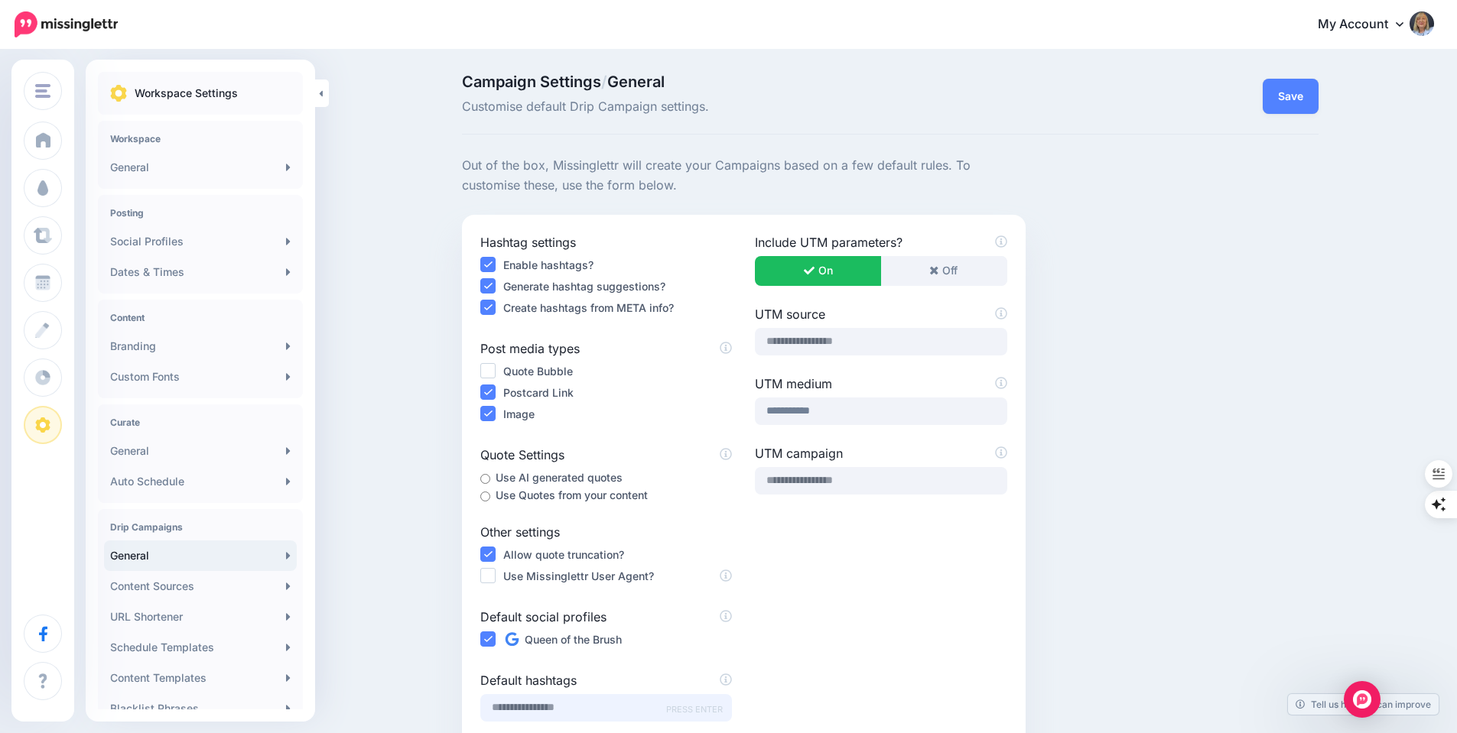
click at [556, 704] on input "text" at bounding box center [606, 708] width 252 height 28
type input "*******"
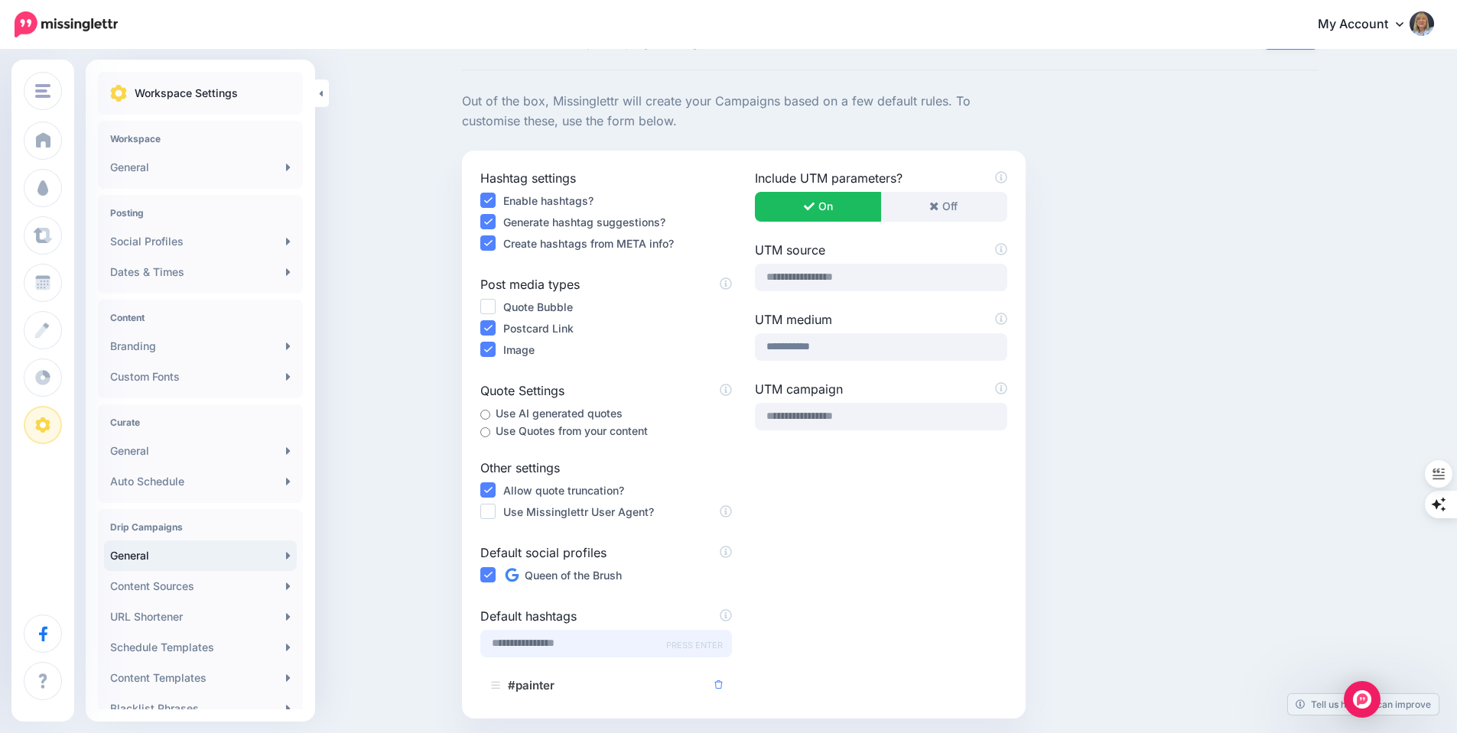
scroll to position [187, 0]
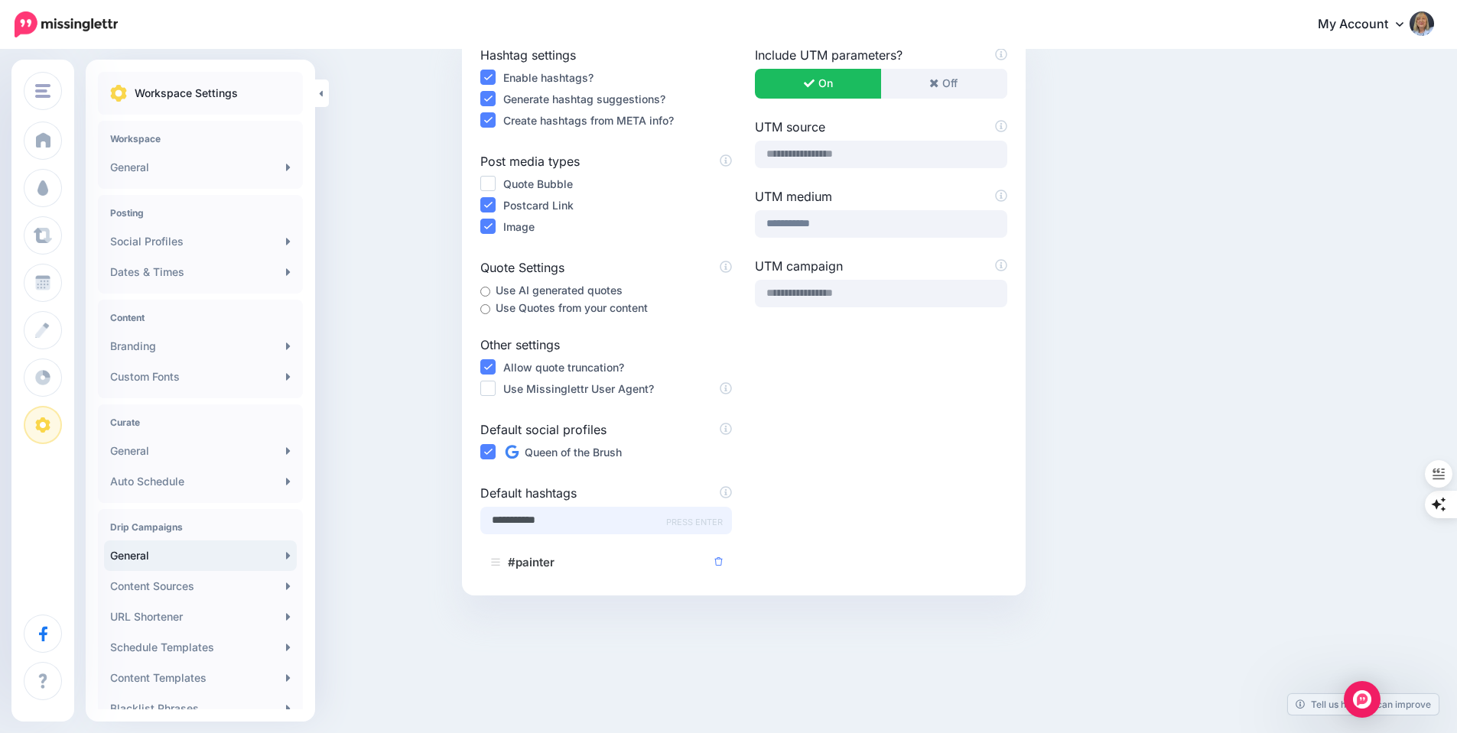
type input "**********"
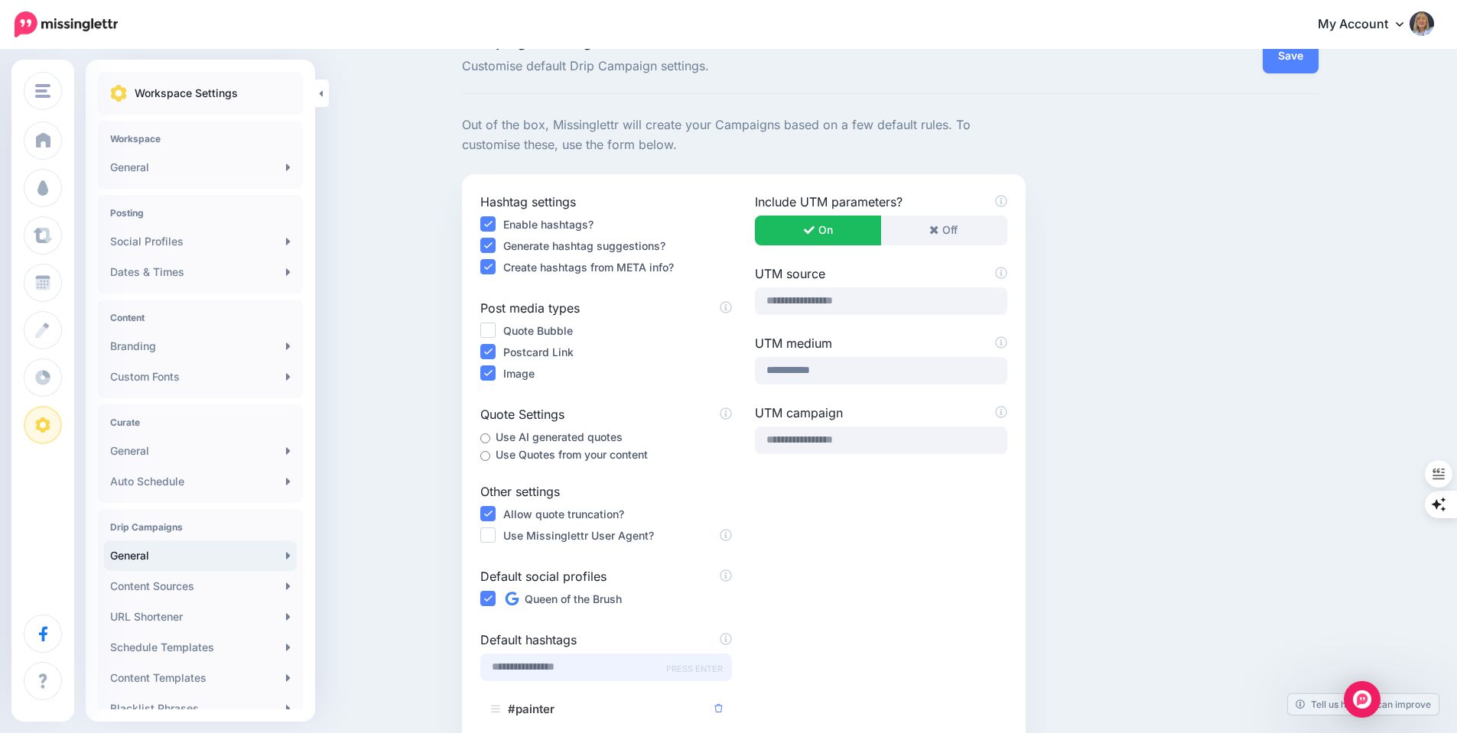
scroll to position [0, 0]
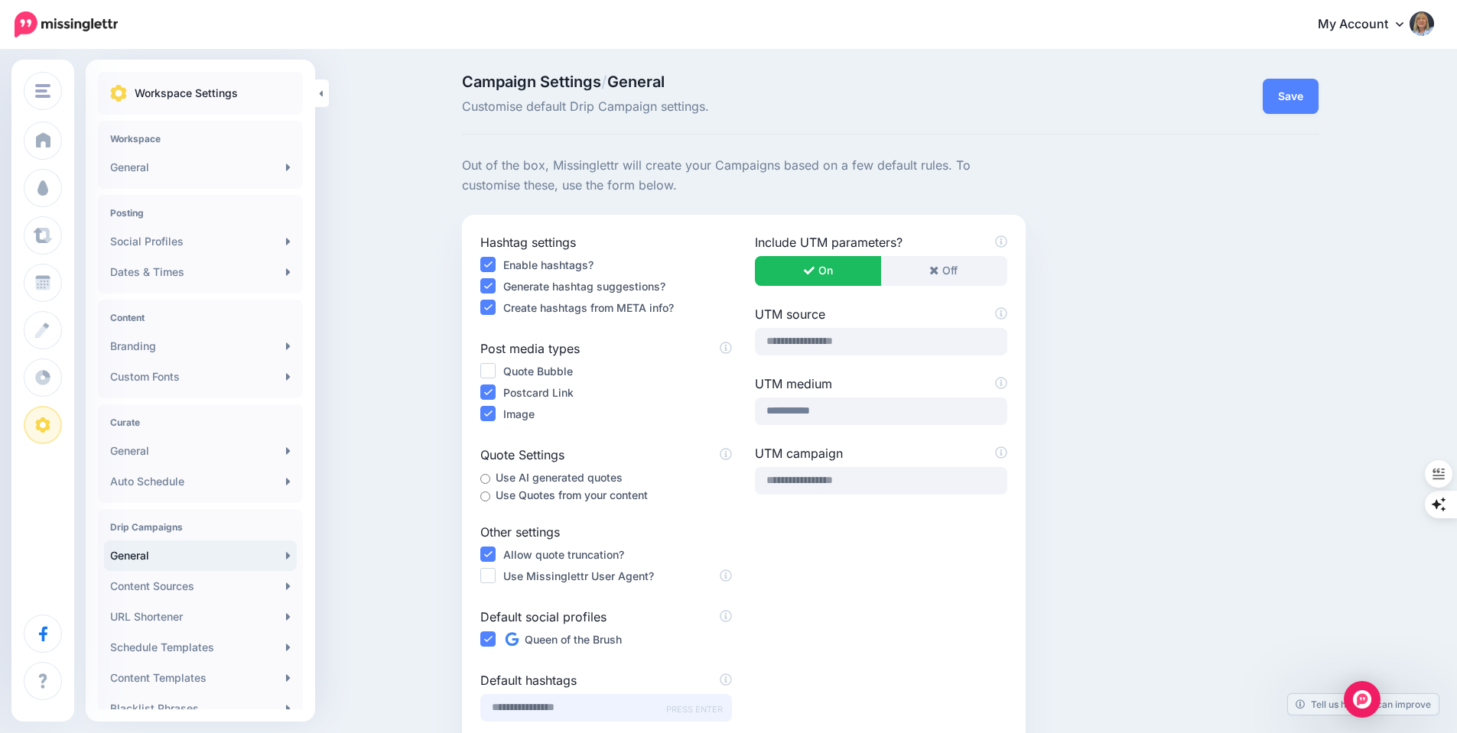
click at [496, 369] on ins at bounding box center [487, 370] width 15 height 15
click at [489, 290] on ins at bounding box center [487, 285] width 15 height 15
click at [491, 310] on ins at bounding box center [487, 307] width 15 height 15
click at [1295, 90] on button "Save" at bounding box center [1290, 96] width 56 height 35
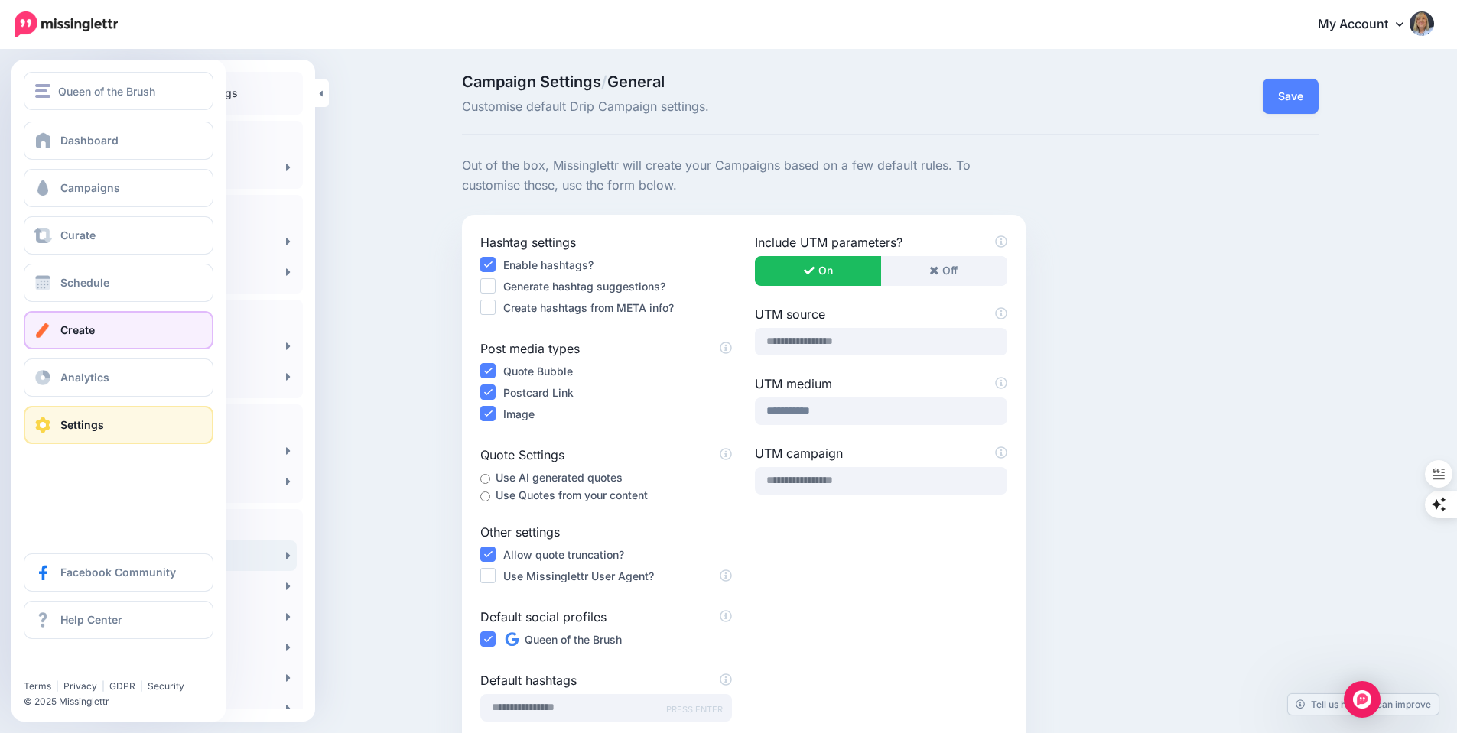
click at [80, 323] on link "Create" at bounding box center [119, 330] width 190 height 38
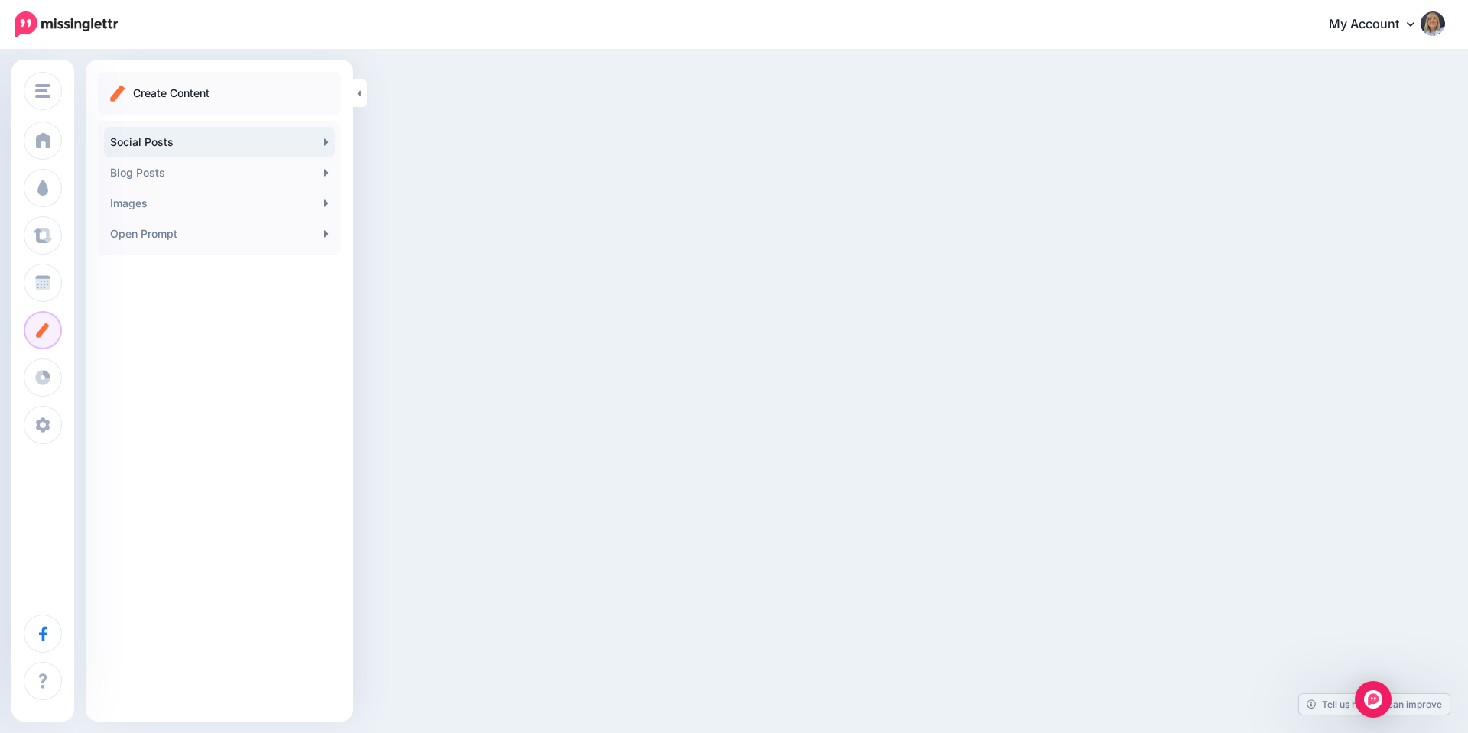
click at [242, 138] on link "Social Posts" at bounding box center [219, 142] width 231 height 31
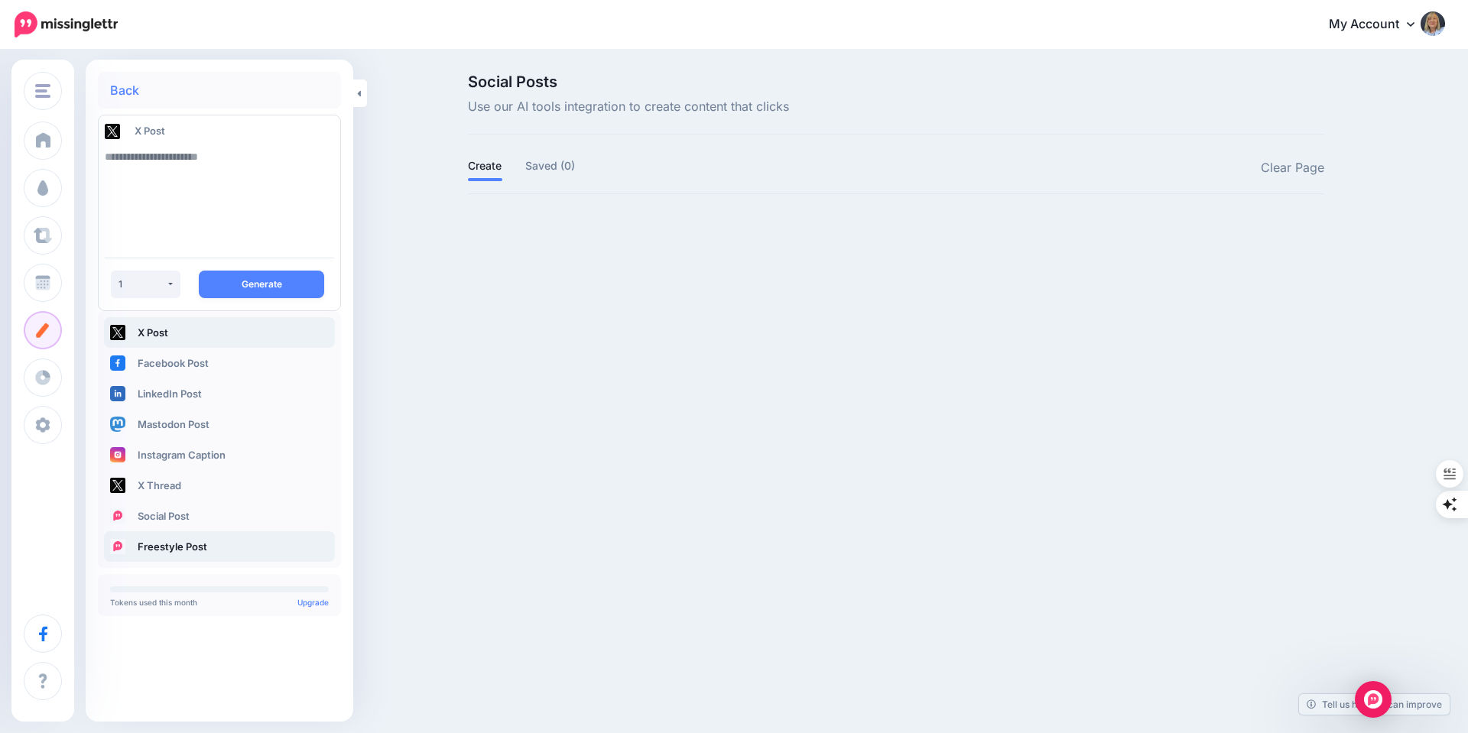
click at [205, 545] on link "Freestyle Post" at bounding box center [219, 546] width 231 height 31
click at [208, 162] on textarea at bounding box center [219, 193] width 229 height 104
paste textarea "**********"
click at [150, 197] on textarea "**********" at bounding box center [219, 193] width 229 height 104
paste textarea "**********"
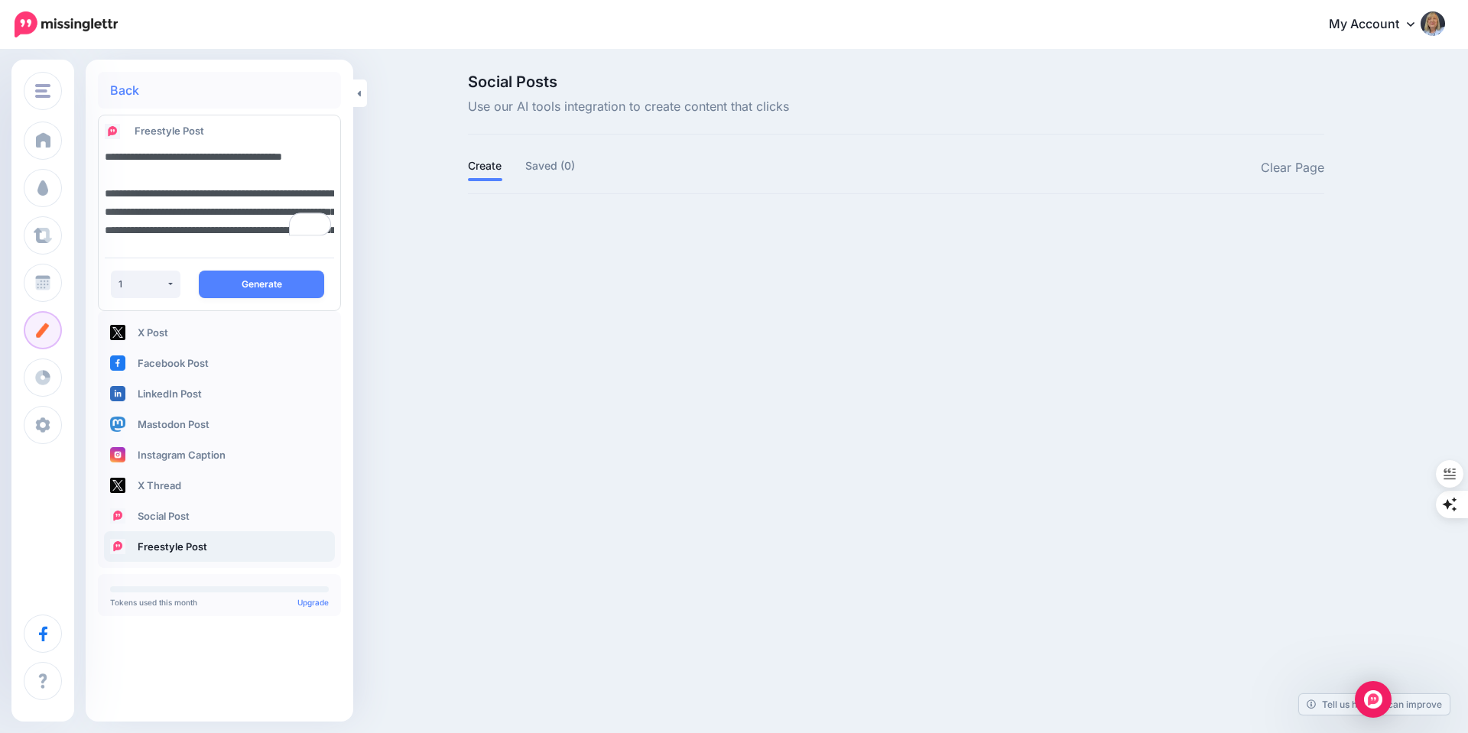
scroll to position [138, 0]
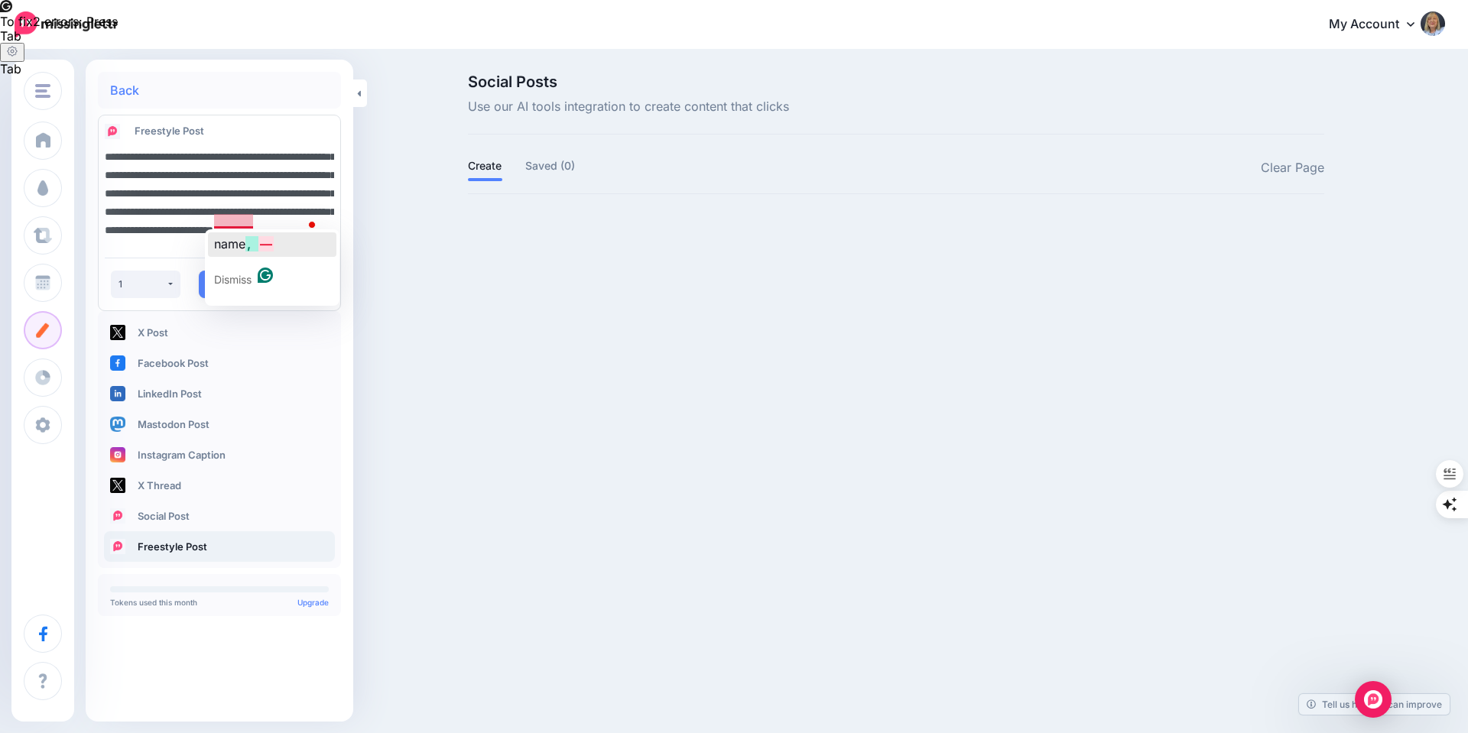
click at [237, 245] on span "name" at bounding box center [229, 243] width 31 height 15
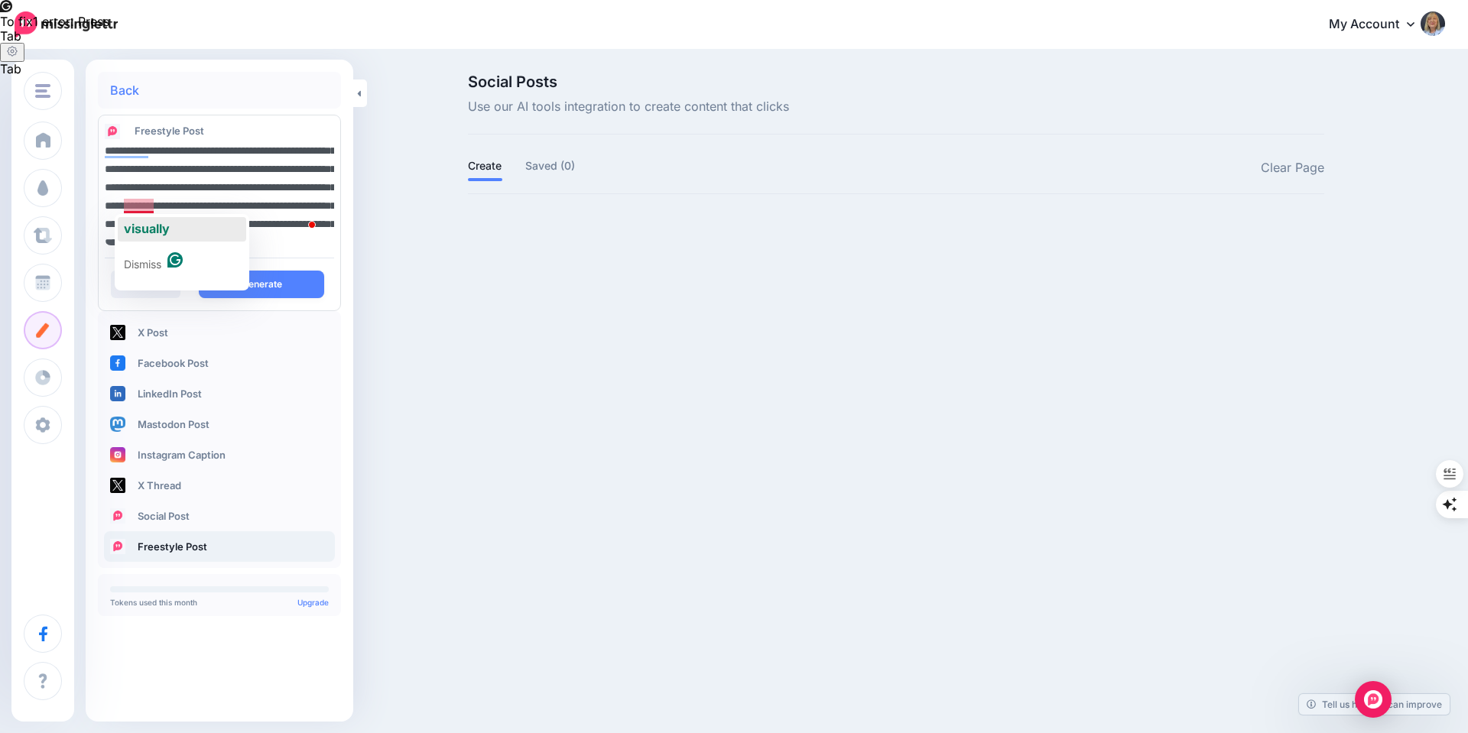
click at [142, 221] on span "visually" at bounding box center [147, 228] width 46 height 15
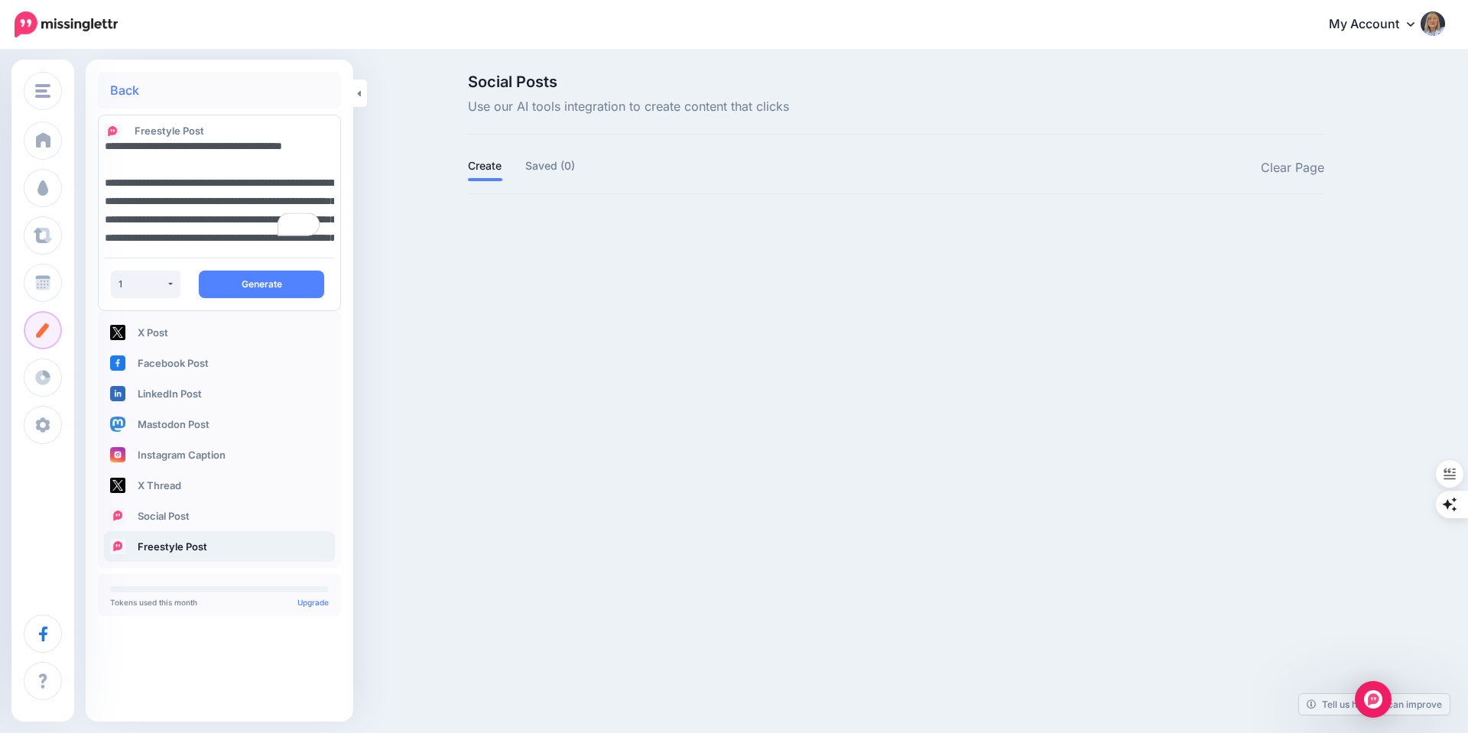
scroll to position [0, 0]
click at [168, 184] on textarea "**********" at bounding box center [219, 193] width 229 height 104
type textarea "**********"
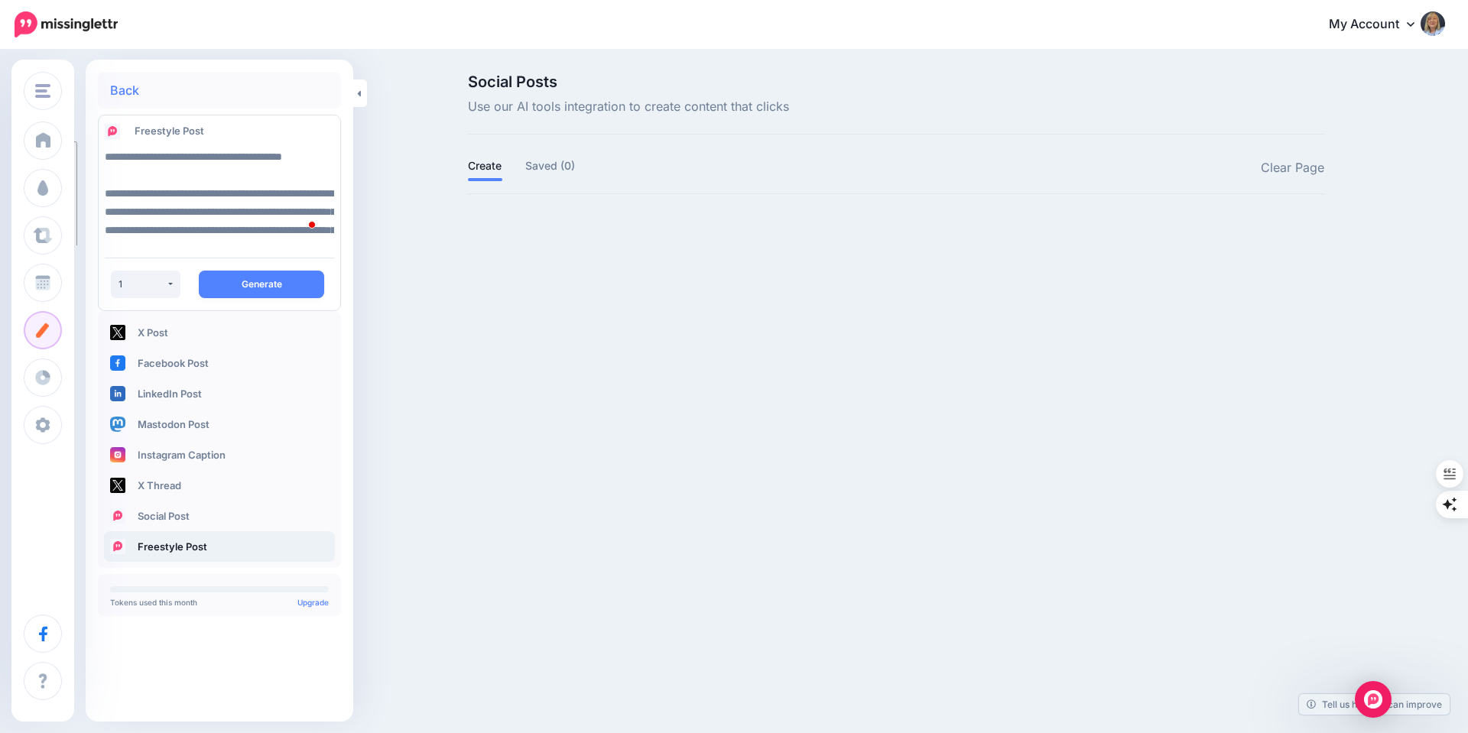
click at [128, 90] on link "Back" at bounding box center [124, 90] width 29 height 12
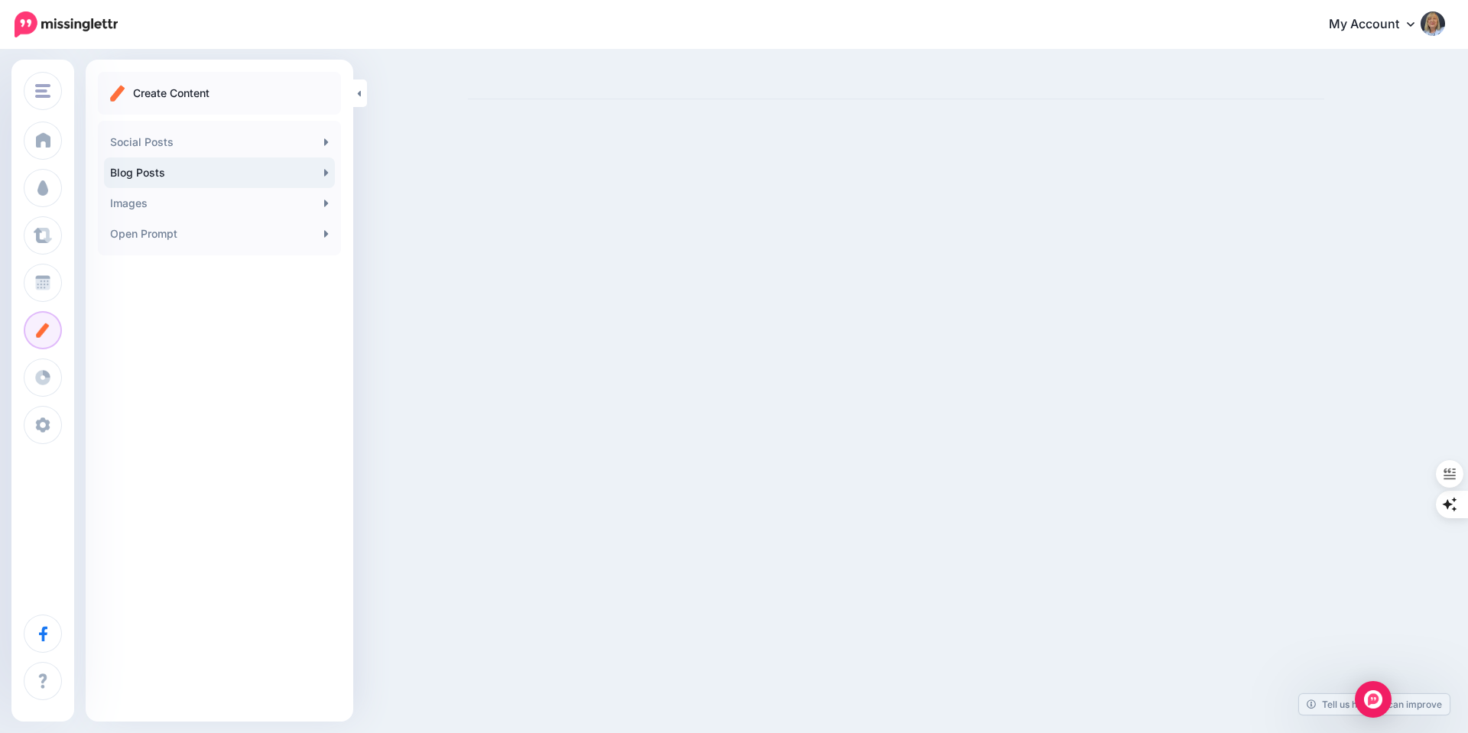
click at [178, 173] on link "Blog Posts" at bounding box center [219, 173] width 231 height 31
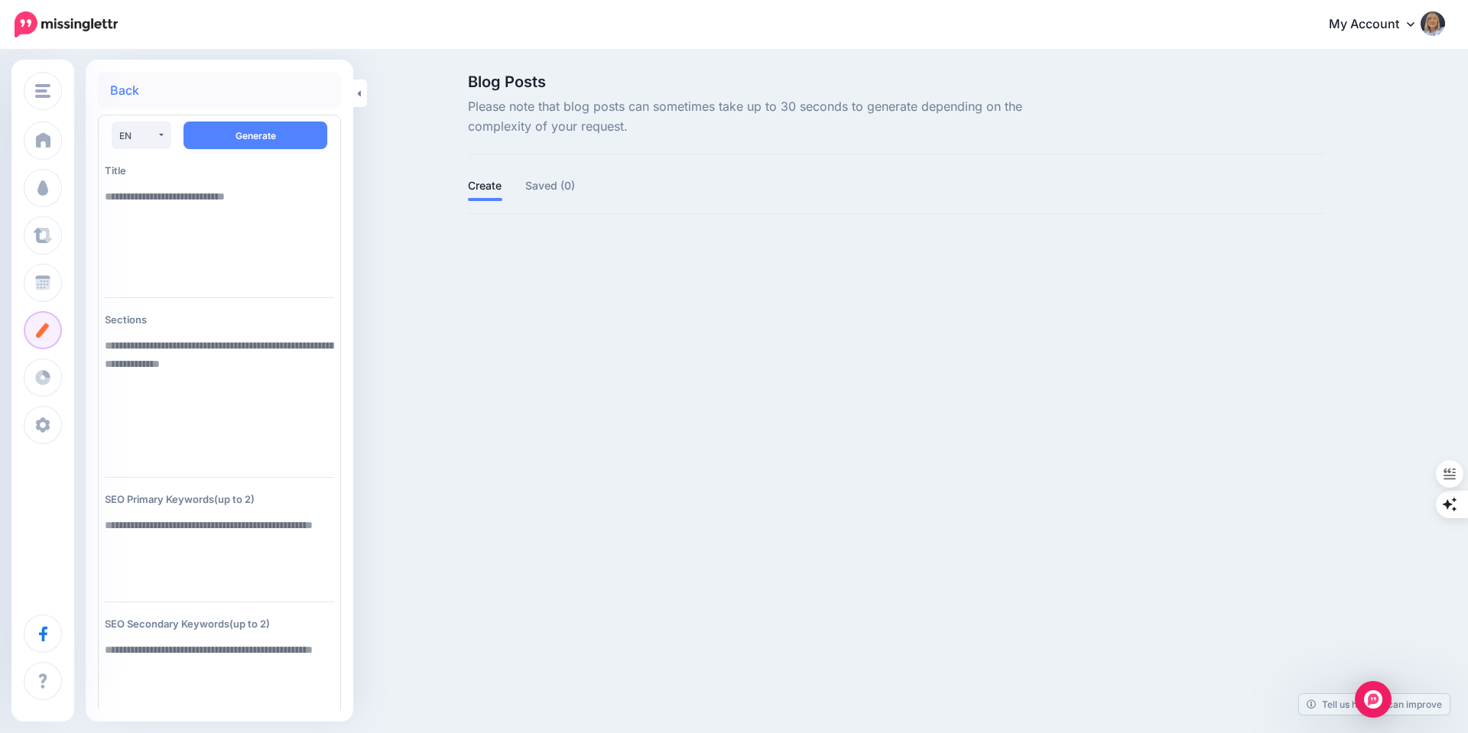
click at [107, 83] on div "Back" at bounding box center [219, 90] width 243 height 37
click at [119, 90] on link "Back" at bounding box center [124, 90] width 29 height 12
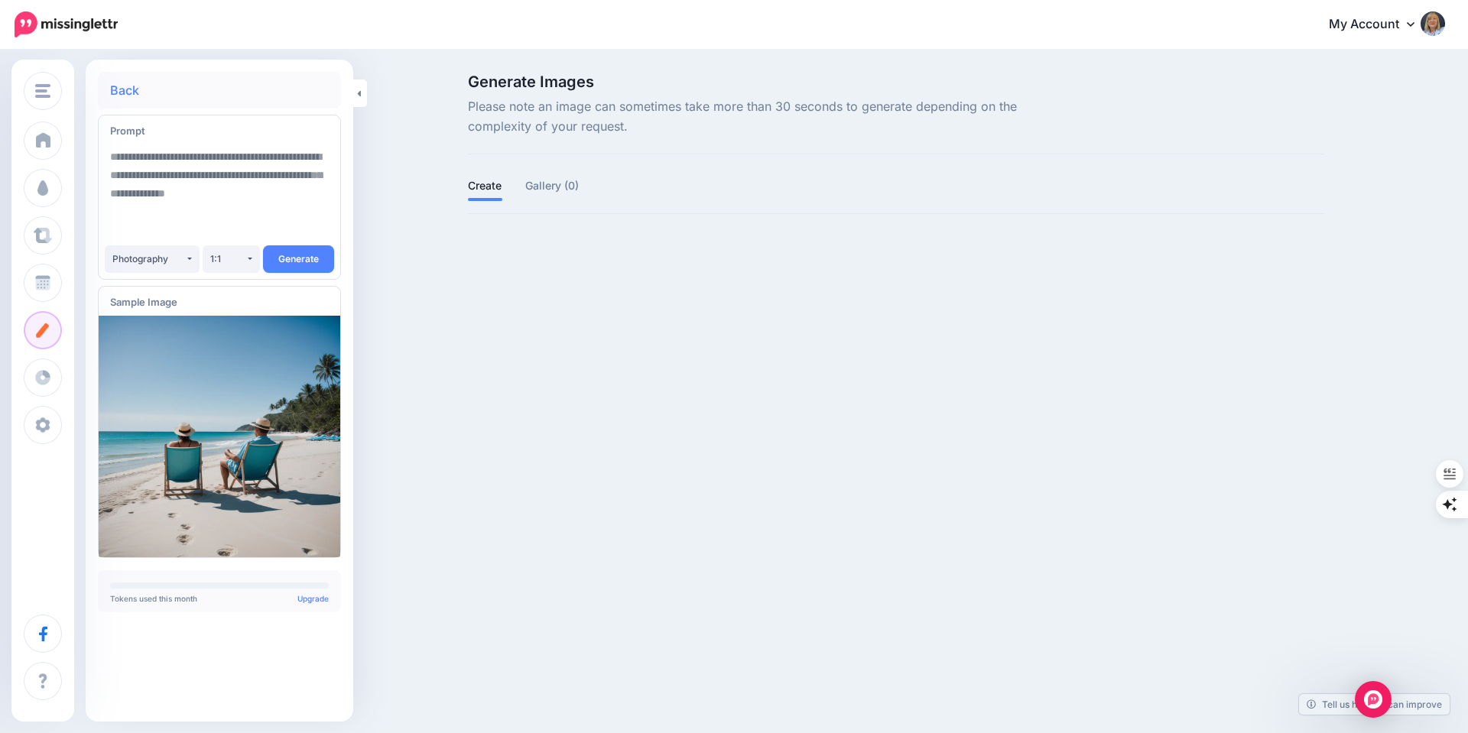
click at [112, 84] on link "Back" at bounding box center [124, 90] width 29 height 12
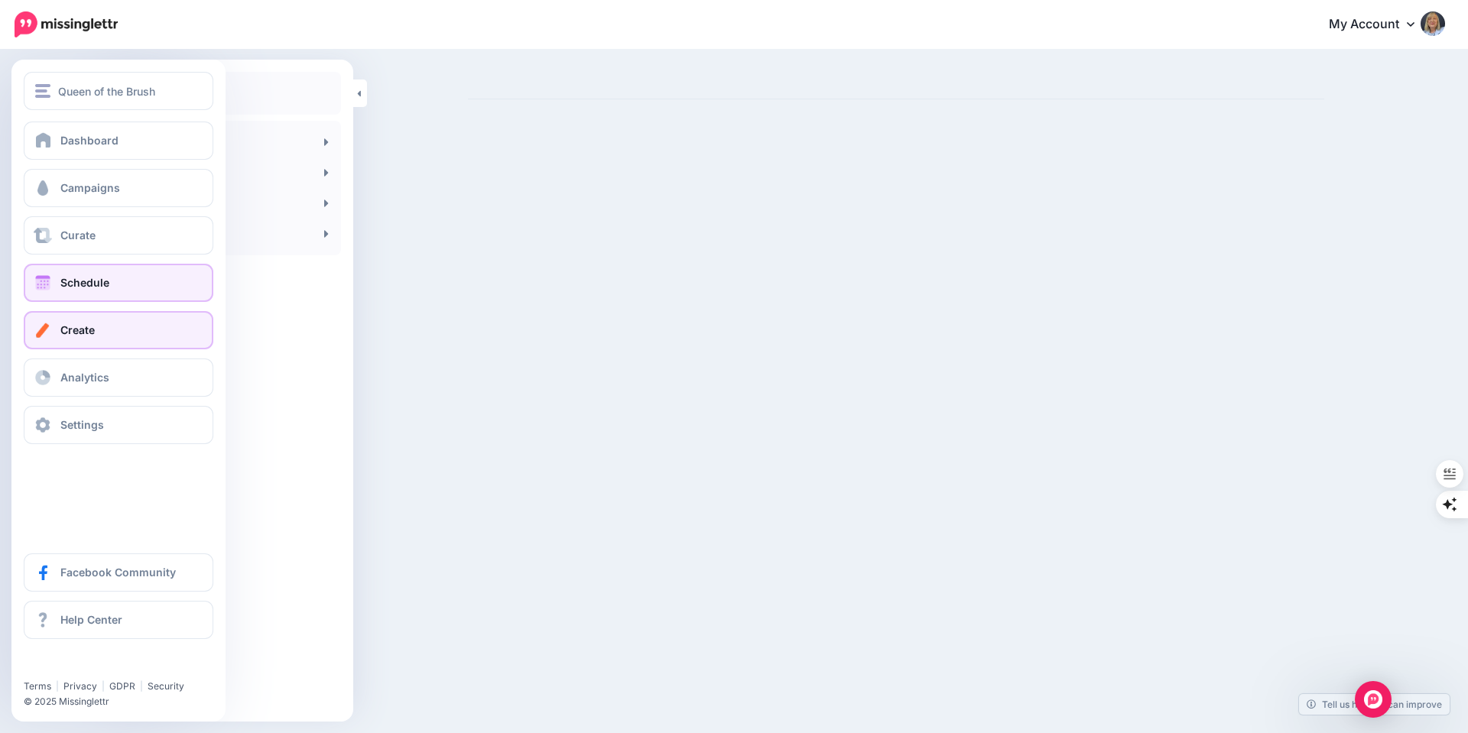
click at [95, 287] on span "Schedule" at bounding box center [84, 282] width 49 height 13
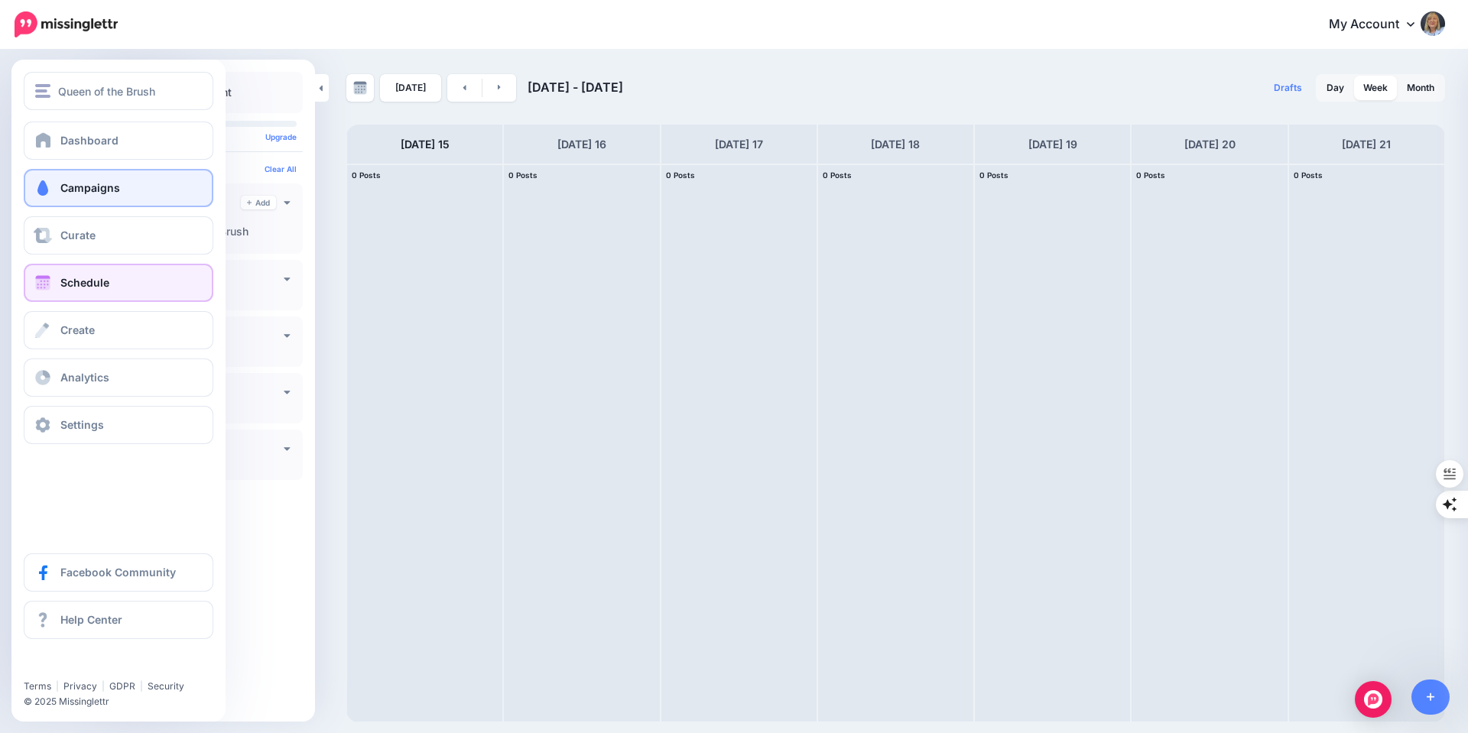
click at [107, 184] on span "Campaigns" at bounding box center [90, 187] width 60 height 13
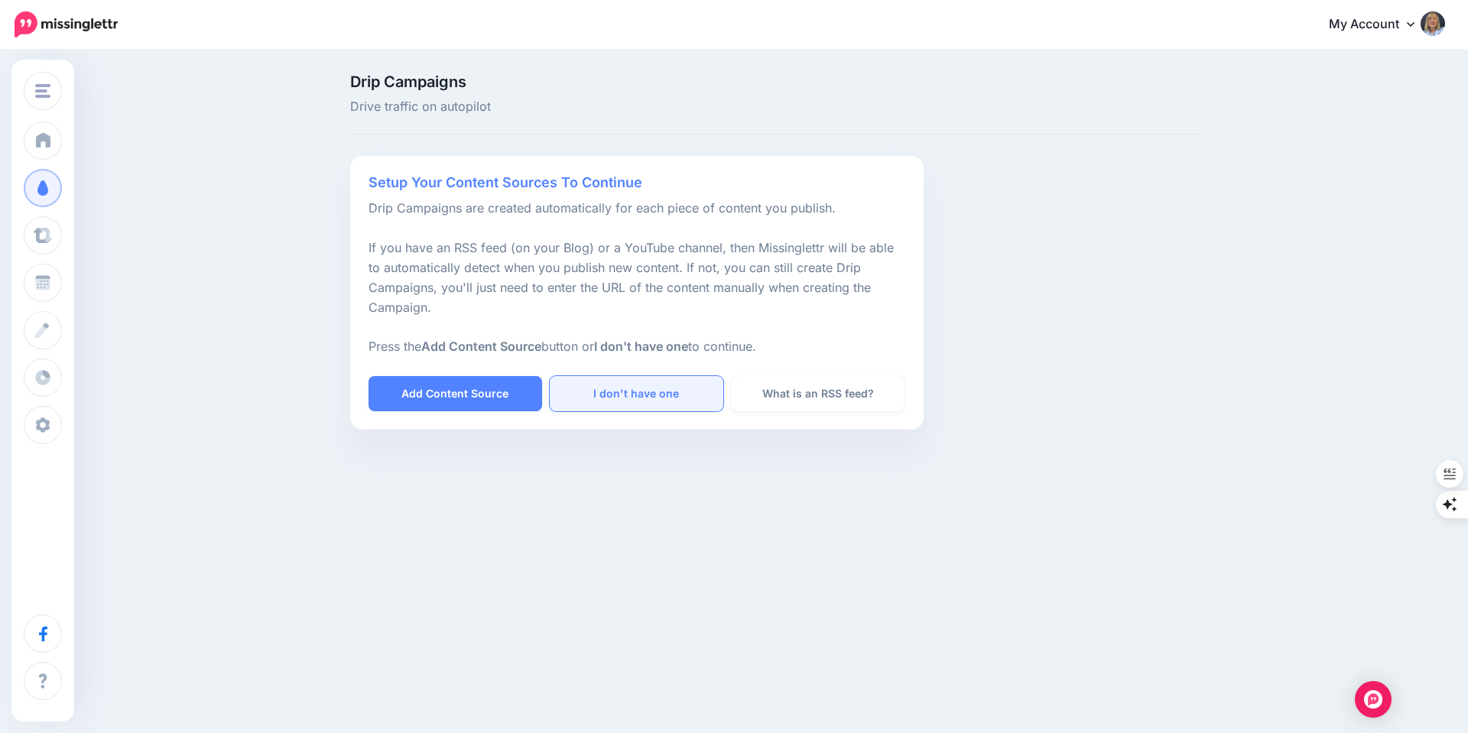
click at [618, 388] on link "I don't have one" at bounding box center [637, 393] width 174 height 35
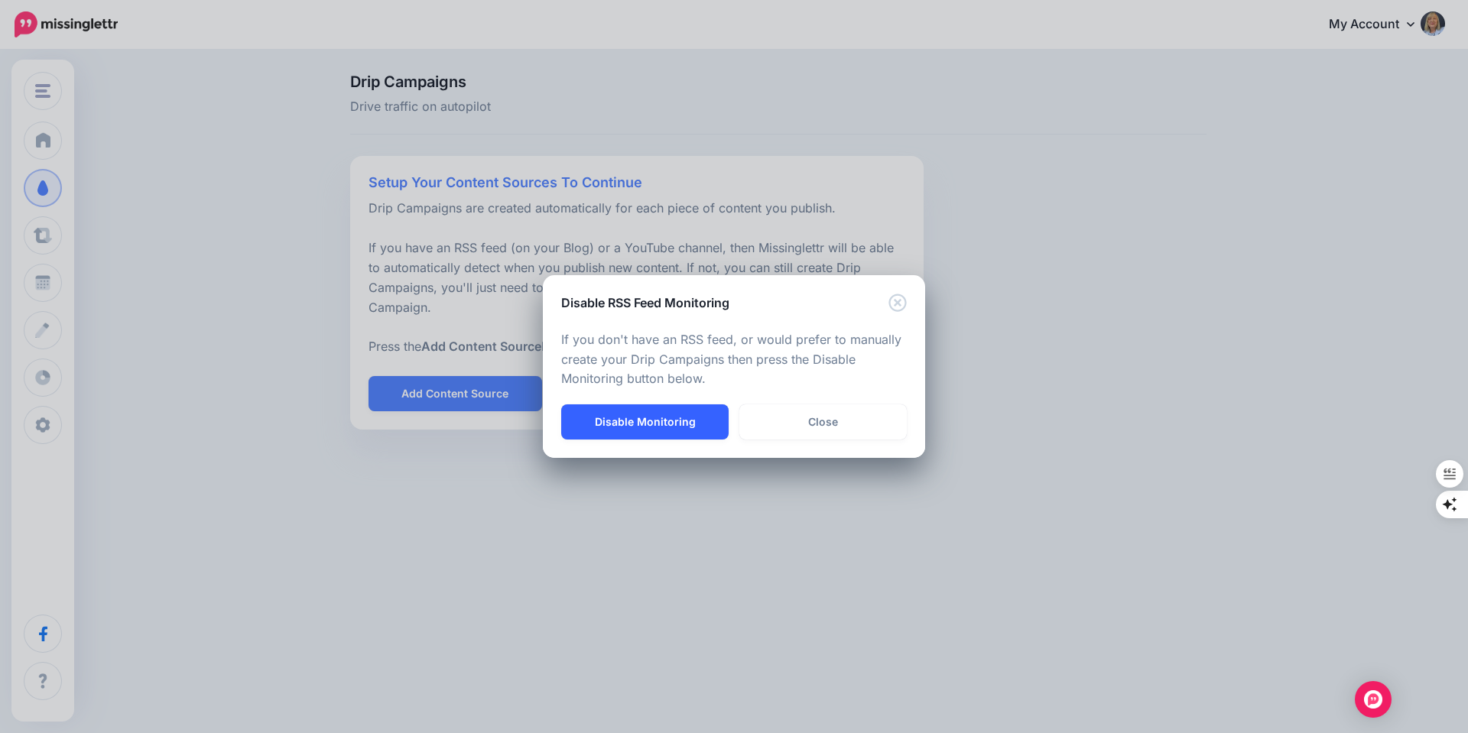
click at [633, 411] on button "Disable Monitoring" at bounding box center [644, 422] width 167 height 35
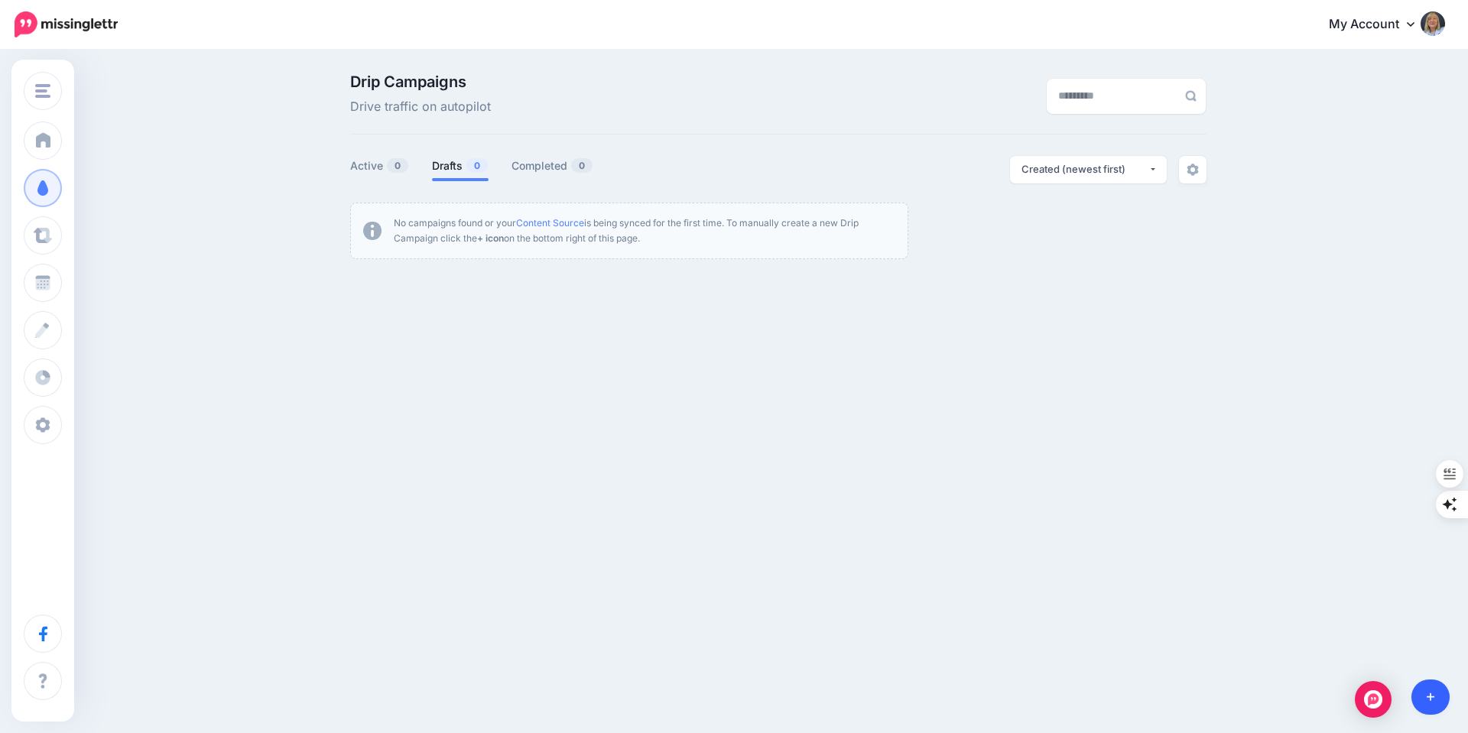
click at [1435, 697] on link at bounding box center [1431, 697] width 39 height 35
